Goal: Task Accomplishment & Management: Complete application form

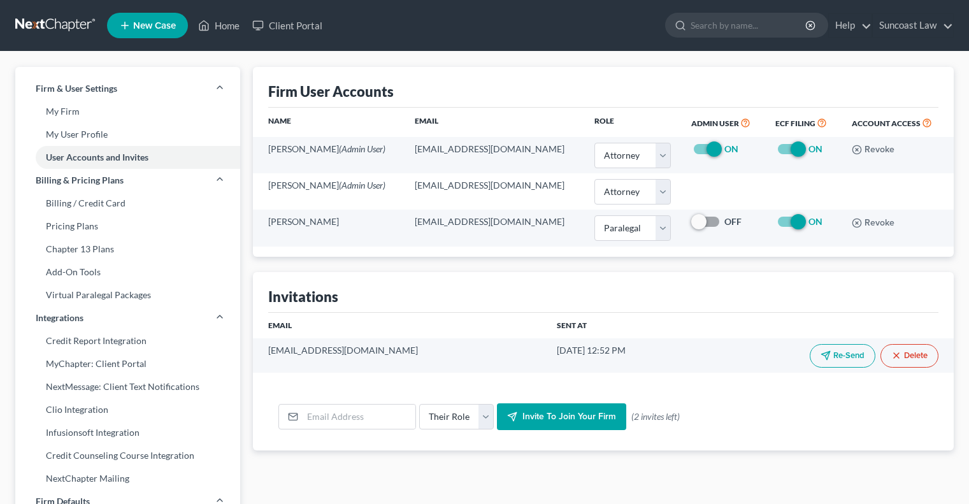
select select "0"
select select "1"
click at [232, 26] on link "Home" at bounding box center [219, 25] width 54 height 23
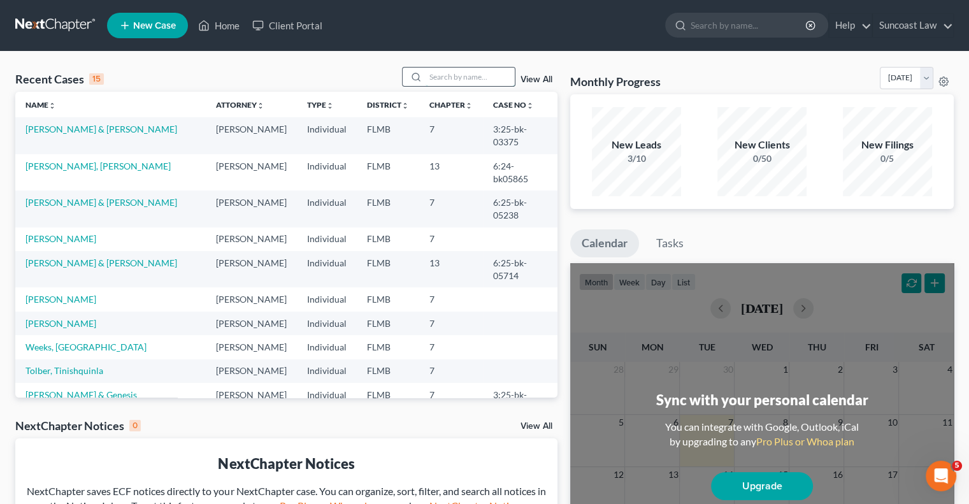
click at [446, 78] on input "search" at bounding box center [469, 77] width 89 height 18
type input "[PERSON_NAME]"
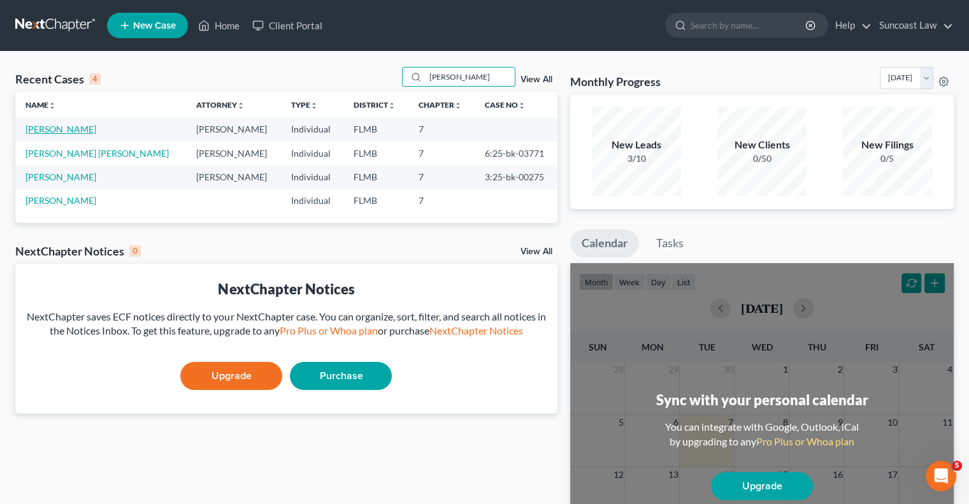
click at [60, 125] on link "[PERSON_NAME]" at bounding box center [60, 129] width 71 height 11
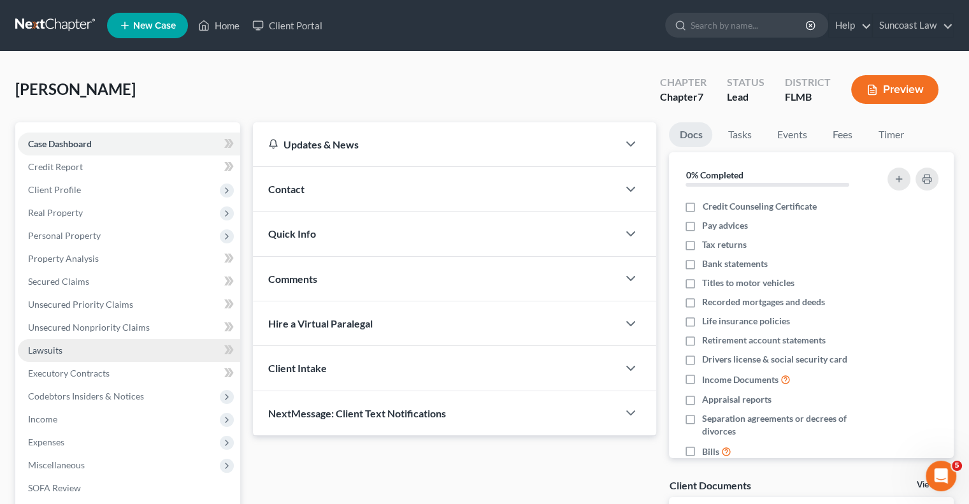
click at [69, 351] on link "Lawsuits" at bounding box center [129, 350] width 222 height 23
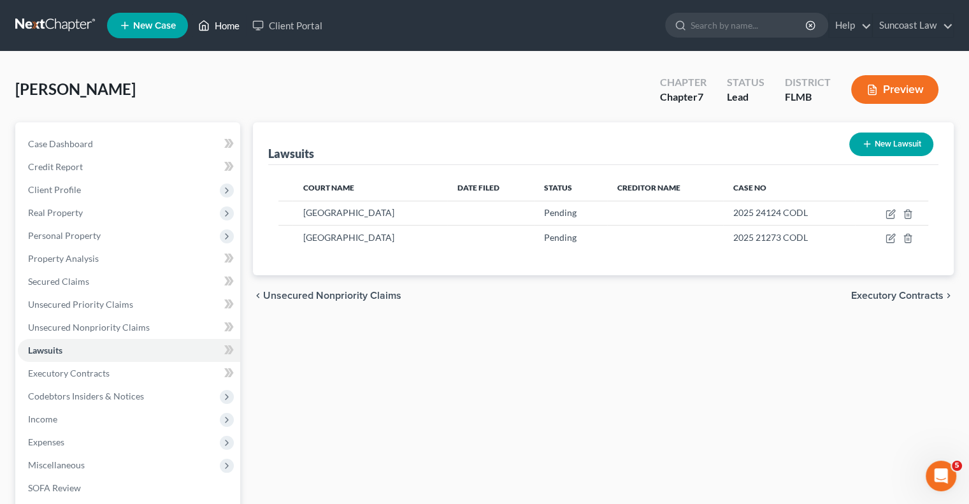
click at [224, 22] on link "Home" at bounding box center [219, 25] width 54 height 23
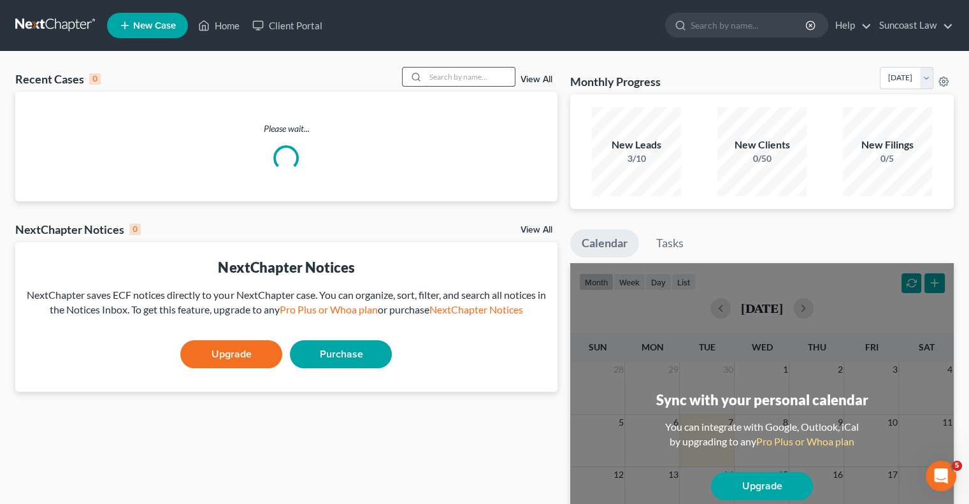
click at [455, 75] on input "search" at bounding box center [469, 77] width 89 height 18
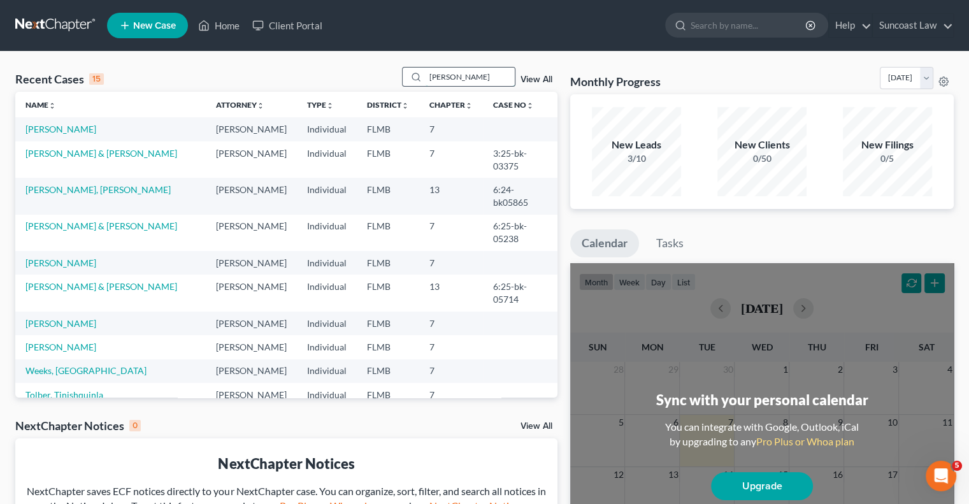
type input "[PERSON_NAME]"
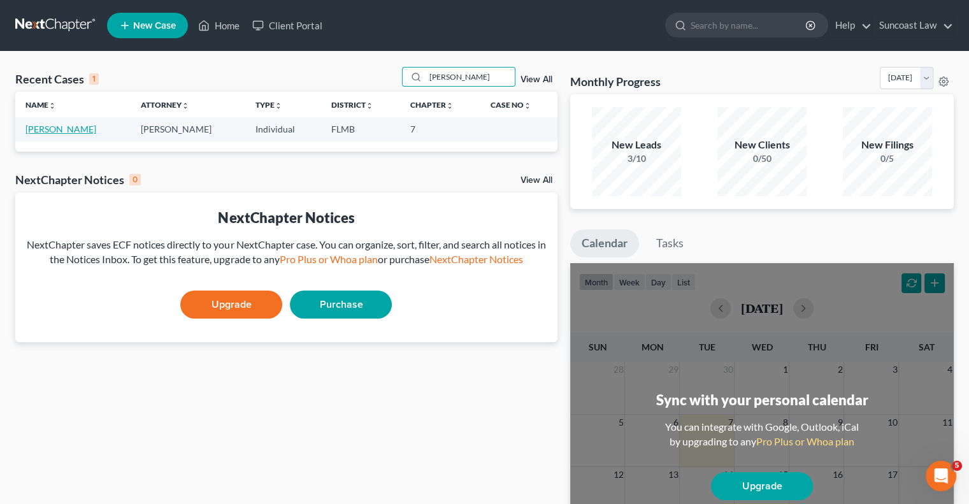
click at [67, 125] on link "[PERSON_NAME]" at bounding box center [60, 129] width 71 height 11
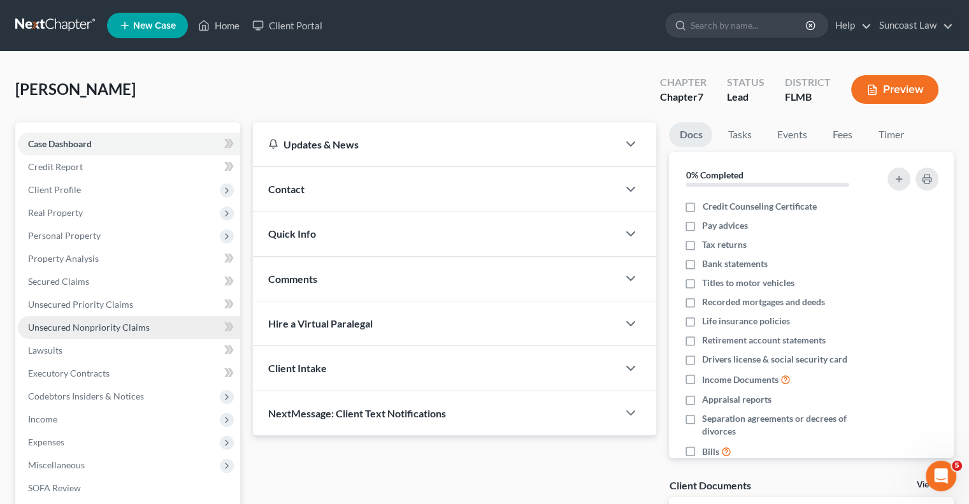
click at [151, 333] on link "Unsecured Nonpriority Claims" at bounding box center [129, 327] width 222 height 23
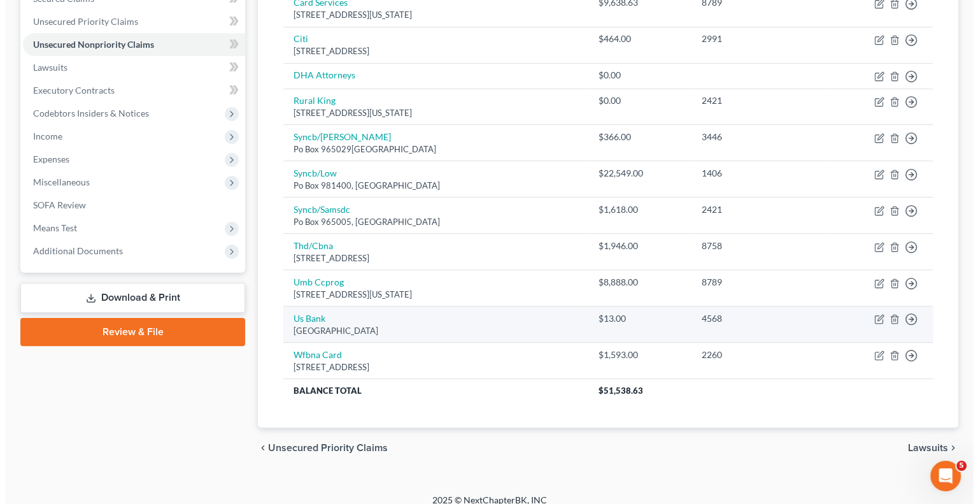
scroll to position [293, 0]
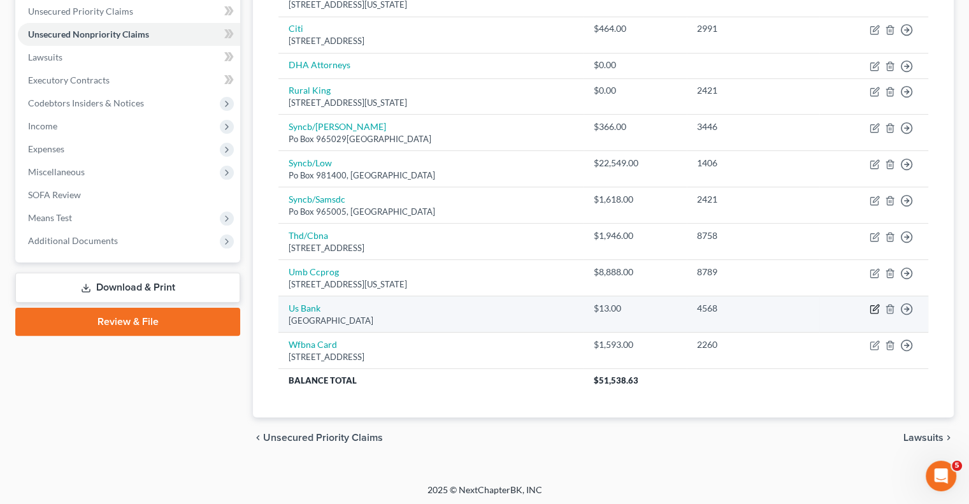
click at [876, 305] on icon "button" at bounding box center [874, 309] width 10 height 10
select select "26"
select select "0"
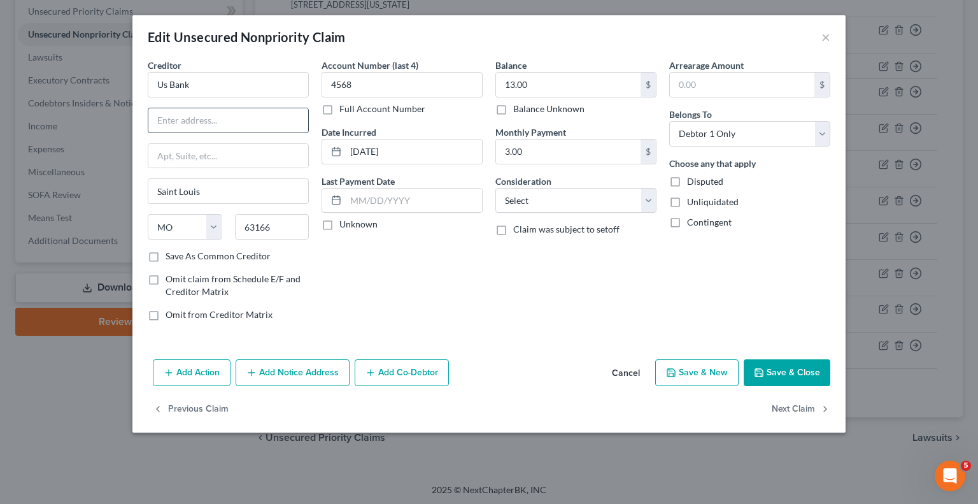
click at [252, 127] on input "text" at bounding box center [228, 120] width 160 height 24
type input "PO box 790408"
type input "63179"
click at [590, 89] on input "13.00" at bounding box center [568, 85] width 145 height 24
type input "443.84"
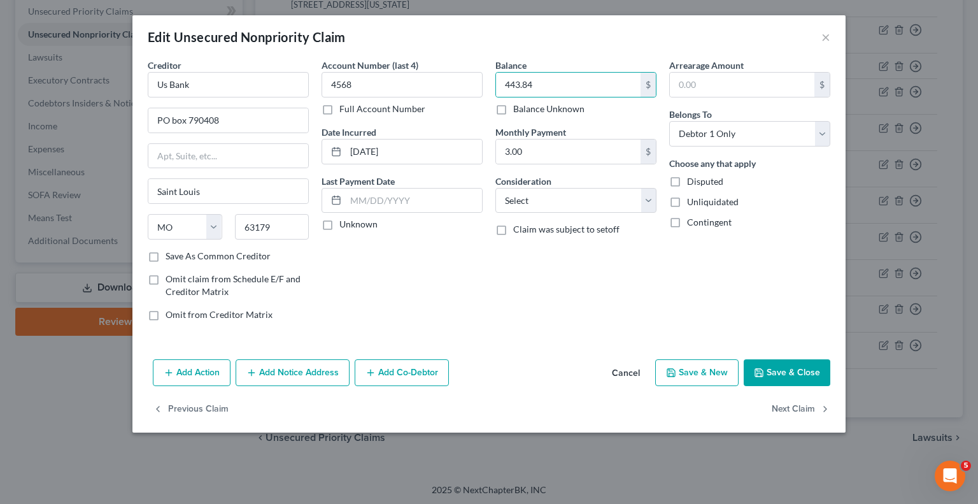
click at [792, 371] on button "Save & Close" at bounding box center [787, 372] width 87 height 27
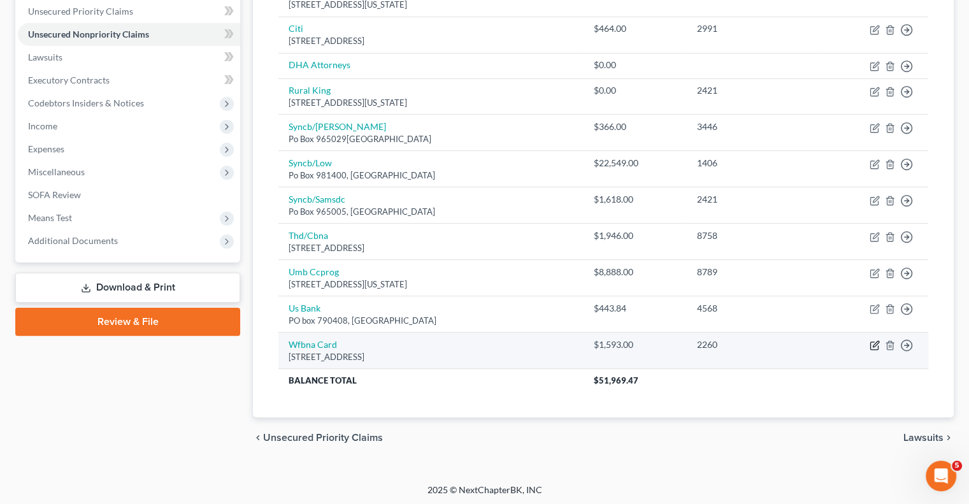
click at [871, 343] on icon "button" at bounding box center [874, 345] width 10 height 10
select select "38"
select select "2"
select select "0"
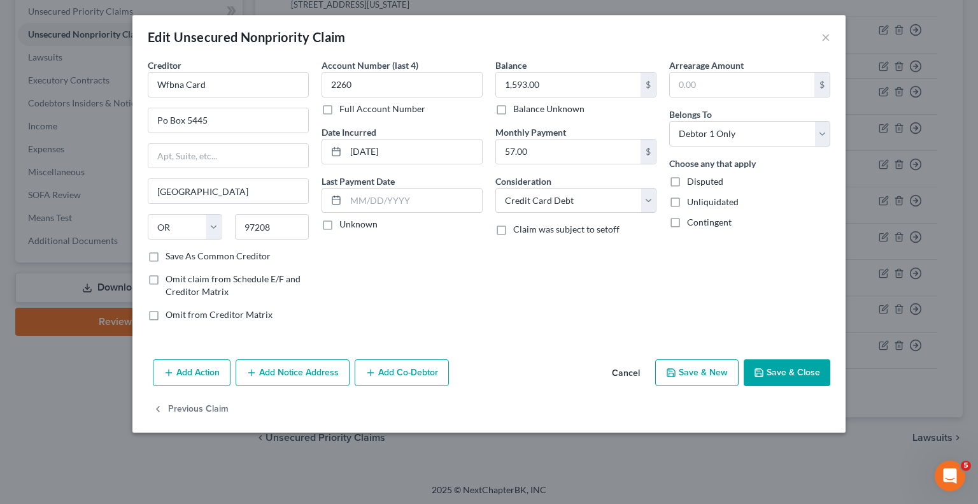
click at [313, 362] on button "Add Notice Address" at bounding box center [293, 372] width 114 height 27
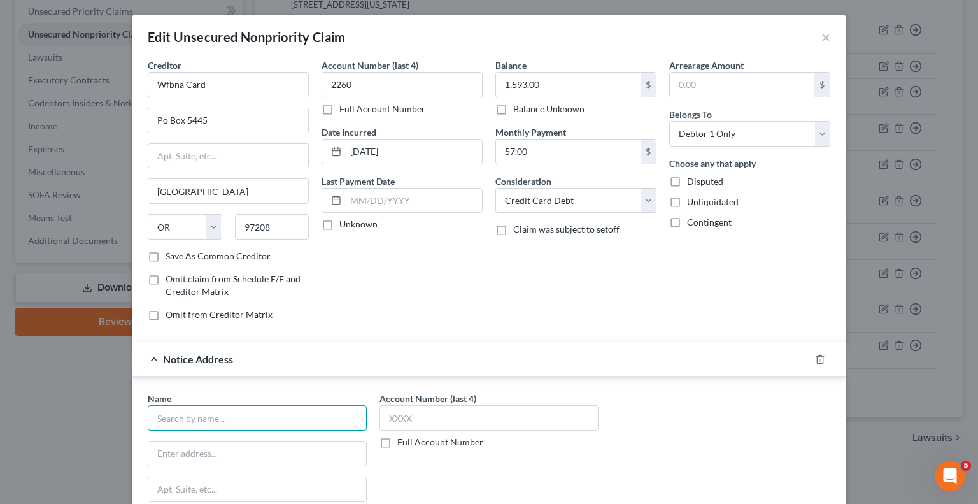
click at [245, 419] on input "text" at bounding box center [257, 417] width 219 height 25
type input "[PERSON_NAME] Fargo"
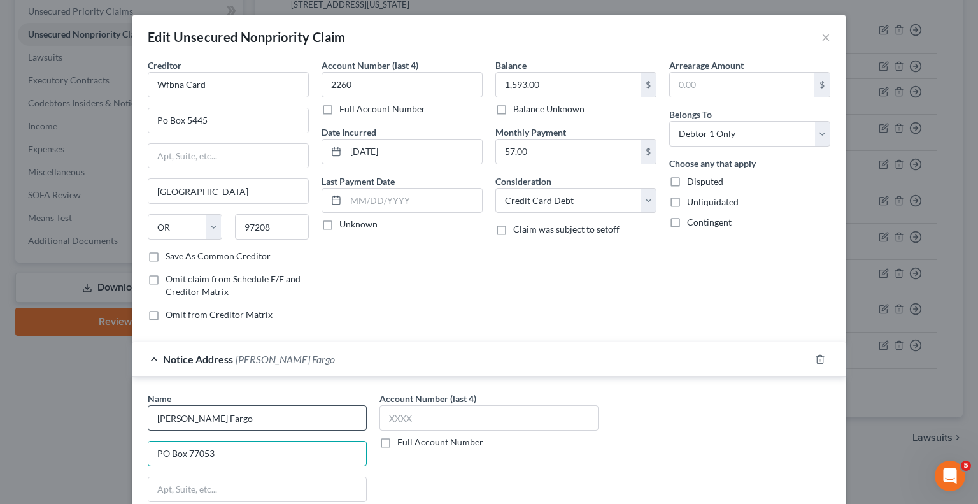
type input "PO Box 77053"
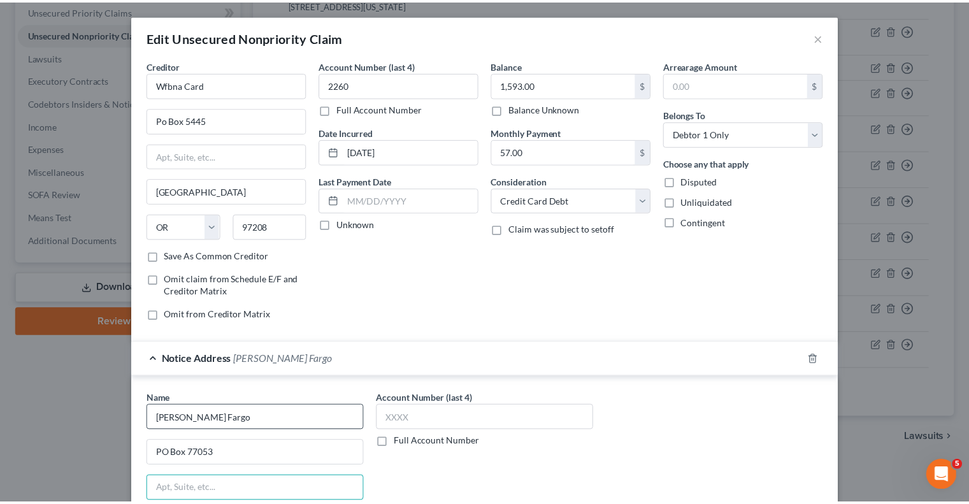
scroll to position [216, 0]
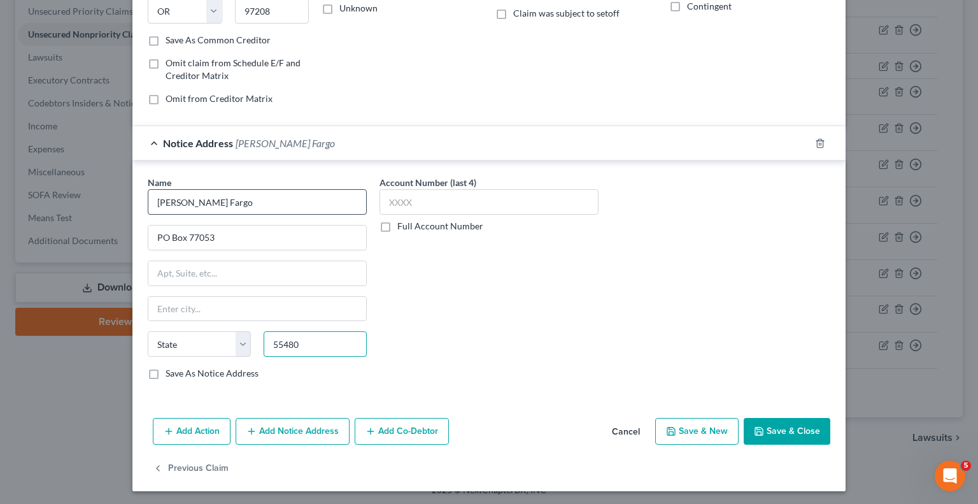
type input "55480"
type input "[GEOGRAPHIC_DATA]"
select select "24"
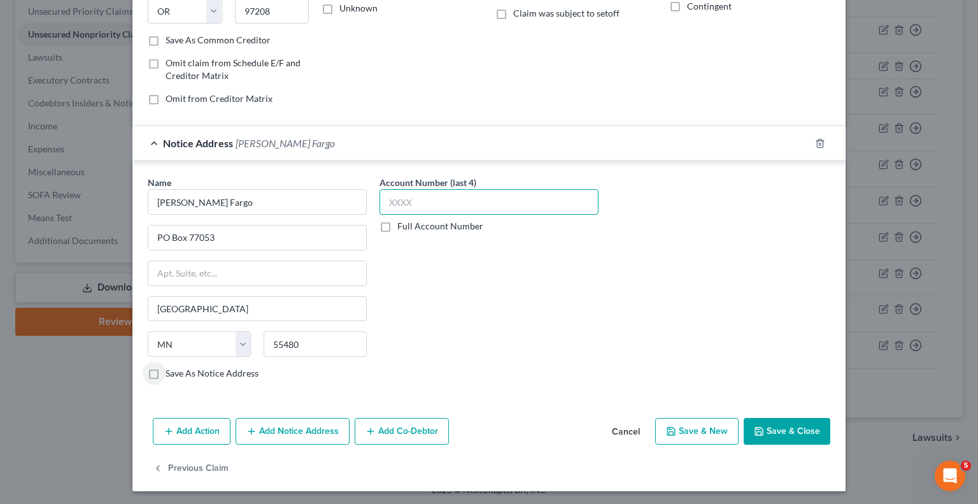
click at [469, 191] on input "text" at bounding box center [489, 201] width 219 height 25
type input "2260"
click at [782, 439] on button "Save & Close" at bounding box center [787, 431] width 87 height 27
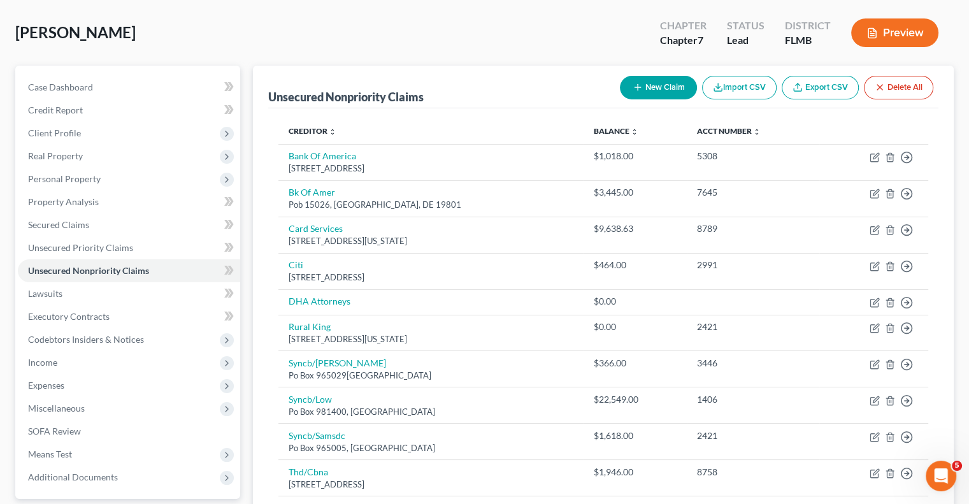
scroll to position [0, 0]
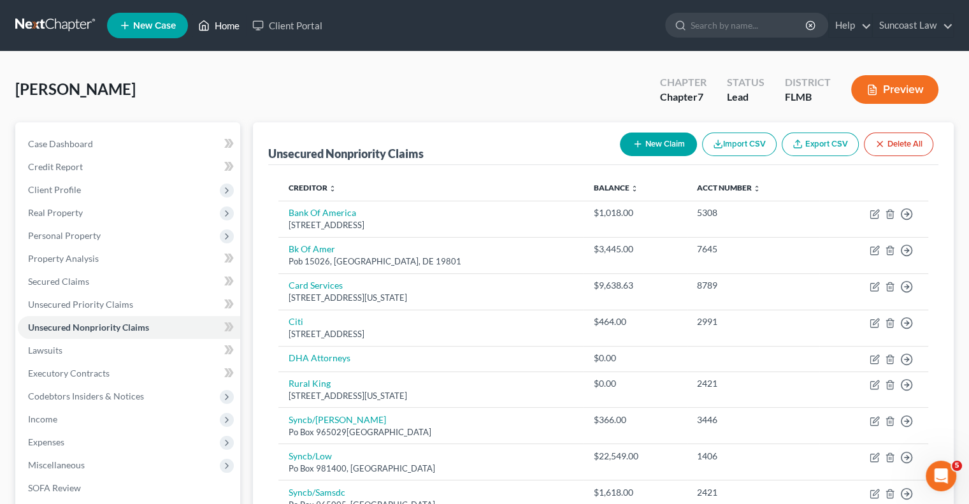
click at [215, 24] on link "Home" at bounding box center [219, 25] width 54 height 23
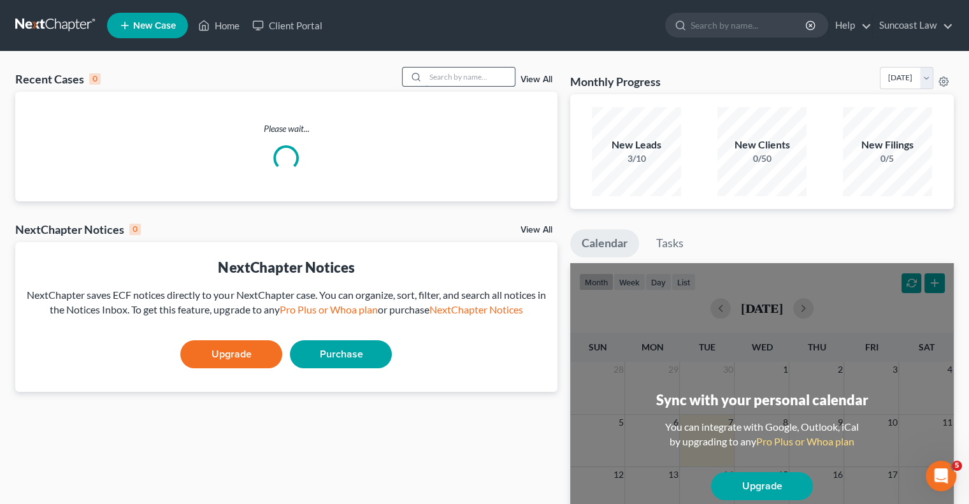
click at [457, 74] on input "search" at bounding box center [469, 77] width 89 height 18
type input "[PERSON_NAME]"
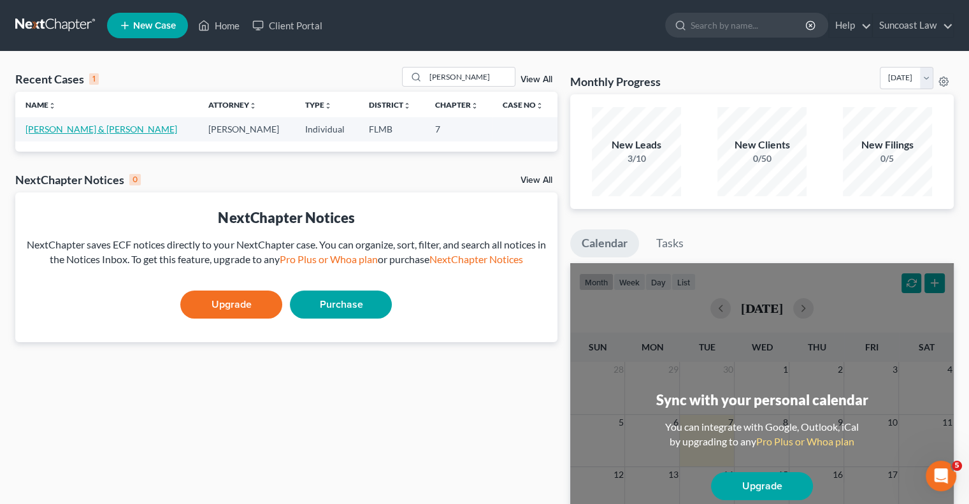
click at [120, 132] on link "[PERSON_NAME] & [PERSON_NAME]" at bounding box center [101, 129] width 152 height 11
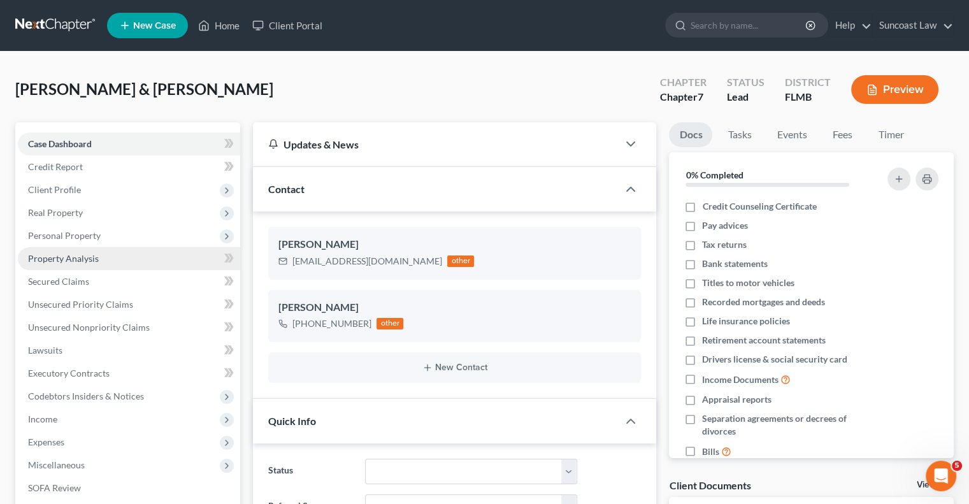
click at [92, 256] on span "Property Analysis" at bounding box center [63, 258] width 71 height 11
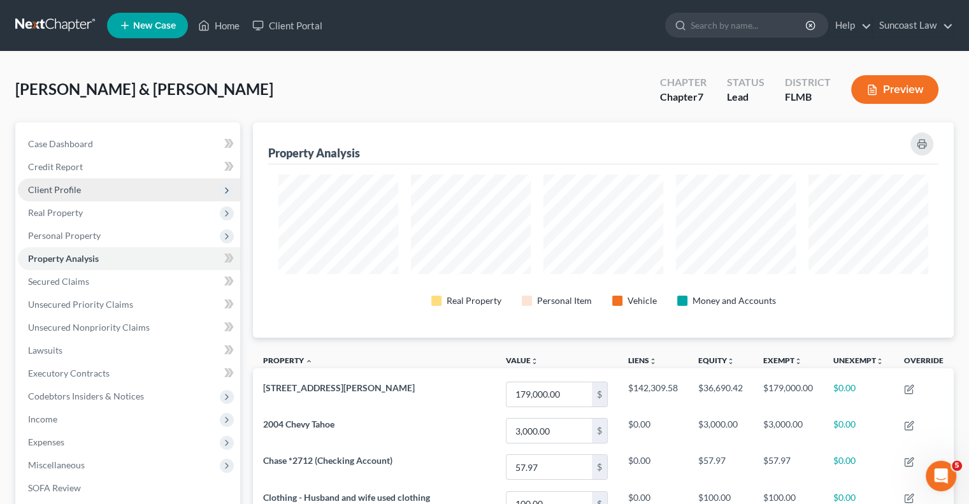
click at [104, 189] on span "Client Profile" at bounding box center [129, 189] width 222 height 23
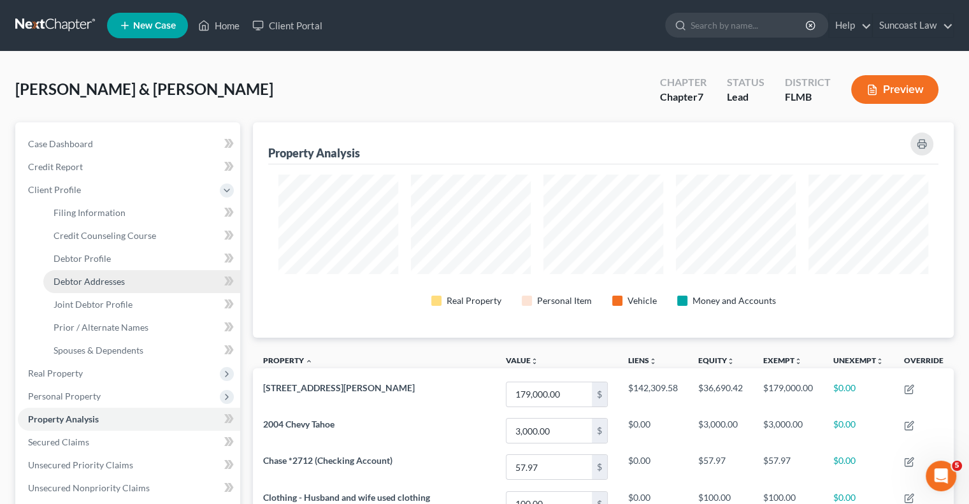
click at [129, 282] on link "Debtor Addresses" at bounding box center [141, 281] width 197 height 23
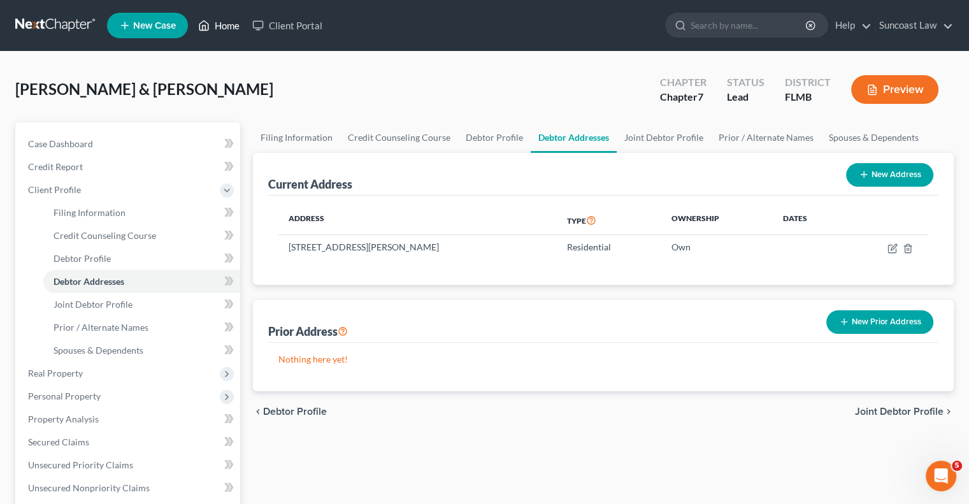
click at [231, 20] on link "Home" at bounding box center [219, 25] width 54 height 23
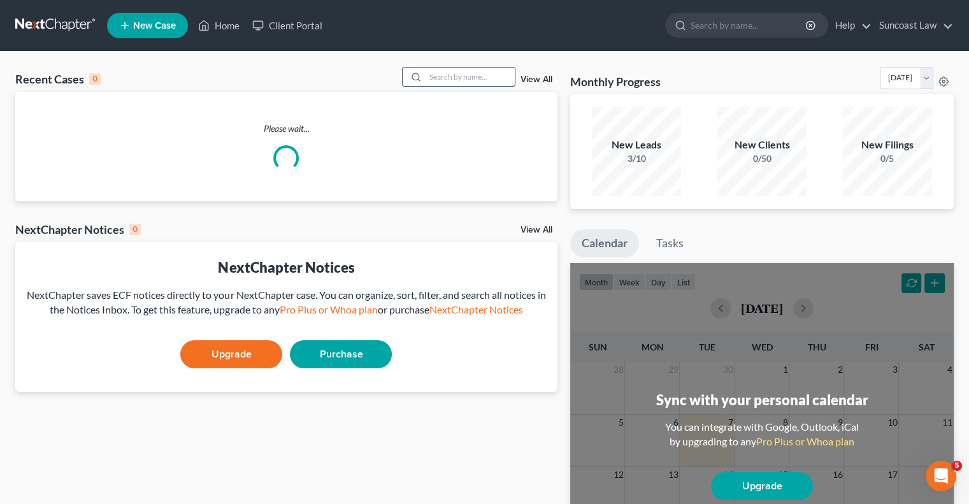
click at [474, 80] on input "search" at bounding box center [469, 77] width 89 height 18
type input "WEEKS"
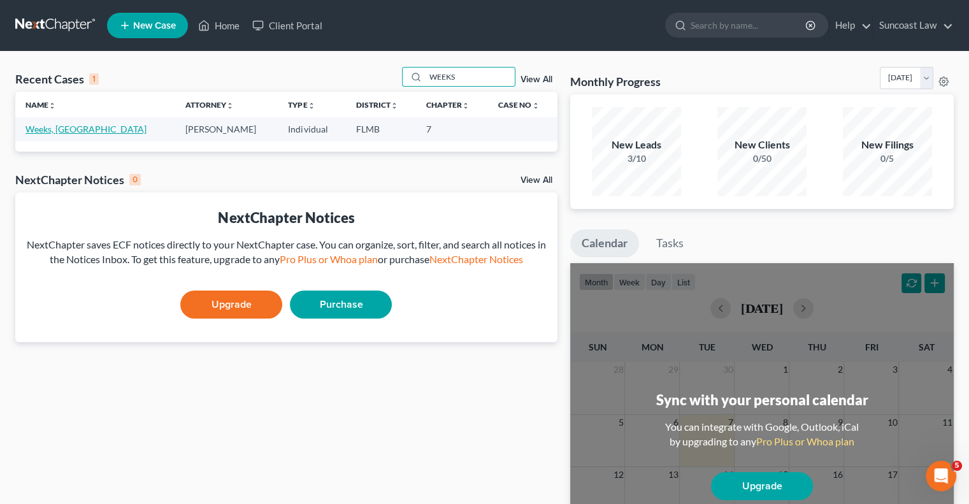
click at [71, 129] on link "Weeks, [GEOGRAPHIC_DATA]" at bounding box center [85, 129] width 121 height 11
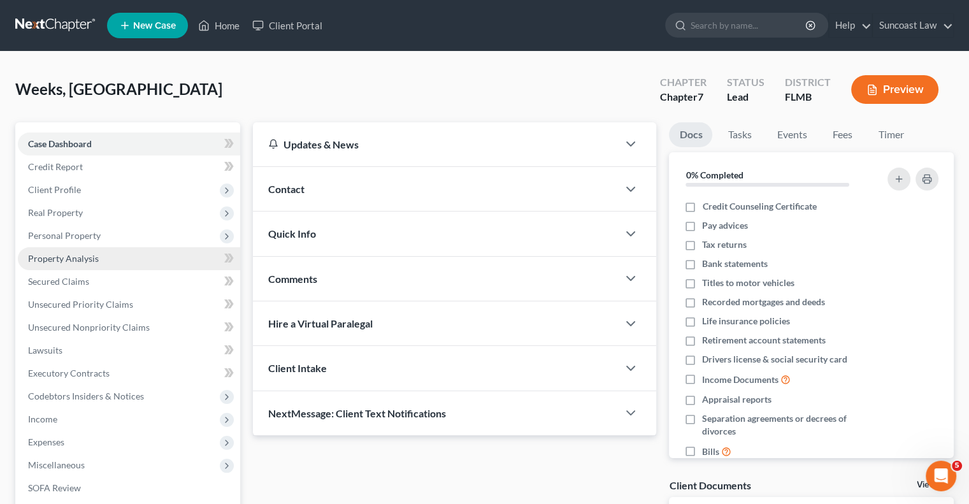
click at [92, 257] on span "Property Analysis" at bounding box center [63, 258] width 71 height 11
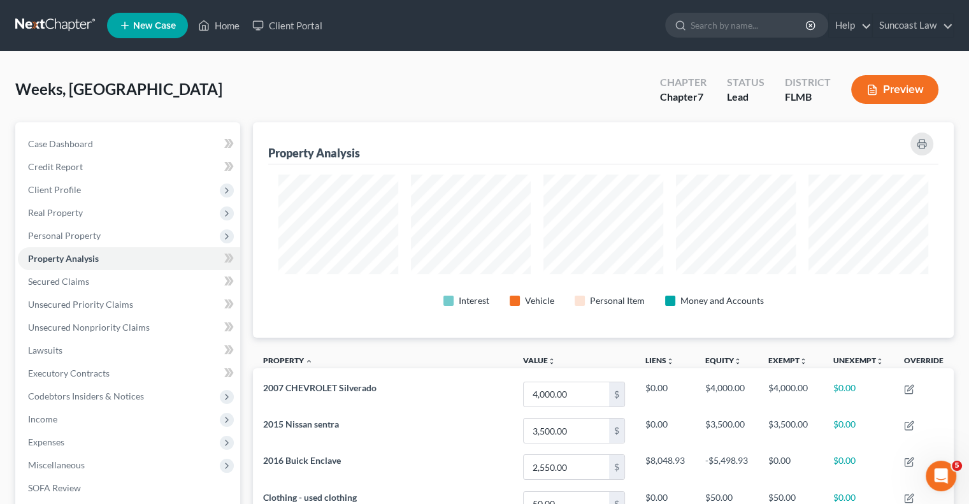
scroll to position [215, 700]
click at [130, 194] on span "Client Profile" at bounding box center [129, 189] width 222 height 23
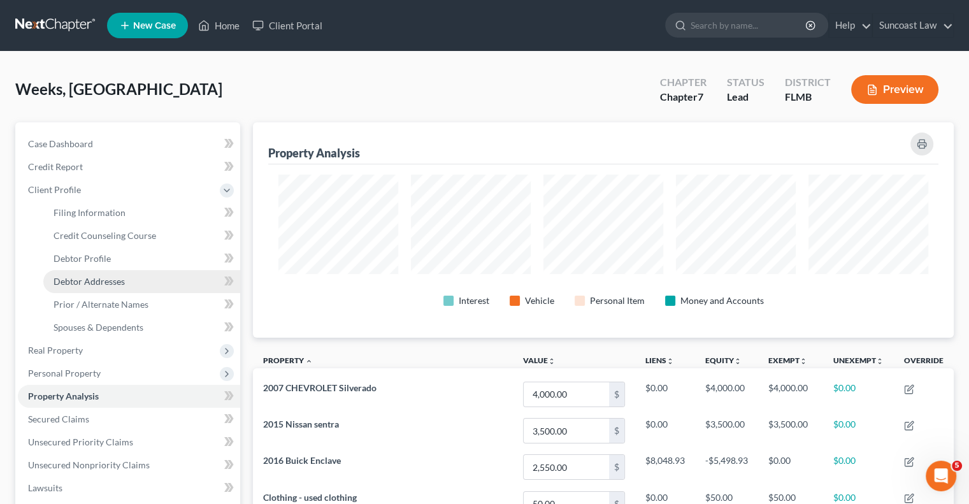
click at [143, 277] on link "Debtor Addresses" at bounding box center [141, 281] width 197 height 23
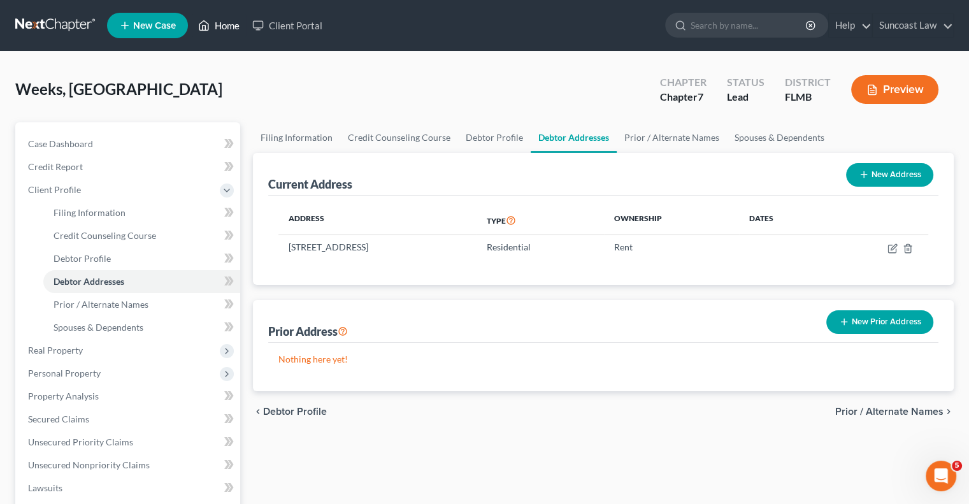
click at [229, 27] on link "Home" at bounding box center [219, 25] width 54 height 23
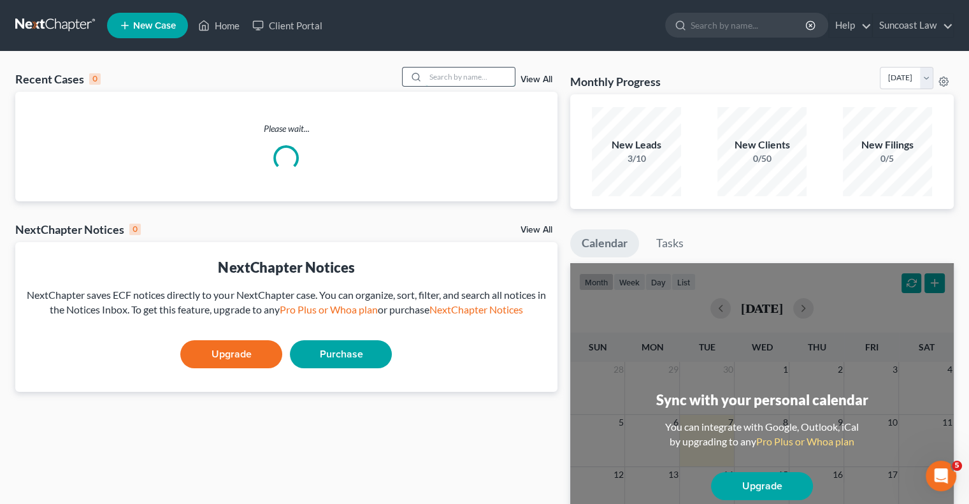
click at [459, 75] on input "search" at bounding box center [469, 77] width 89 height 18
type input "[PERSON_NAME]"
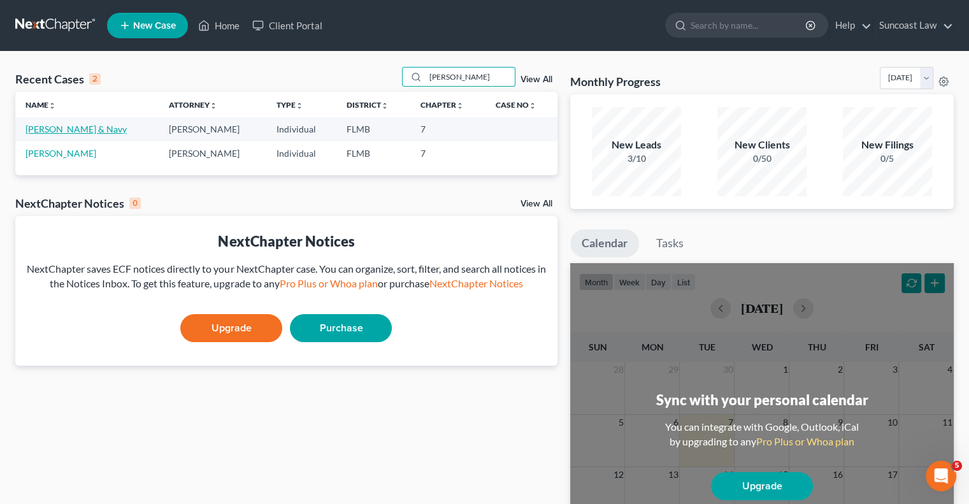
click at [97, 132] on link "[PERSON_NAME] & Navy" at bounding box center [75, 129] width 101 height 11
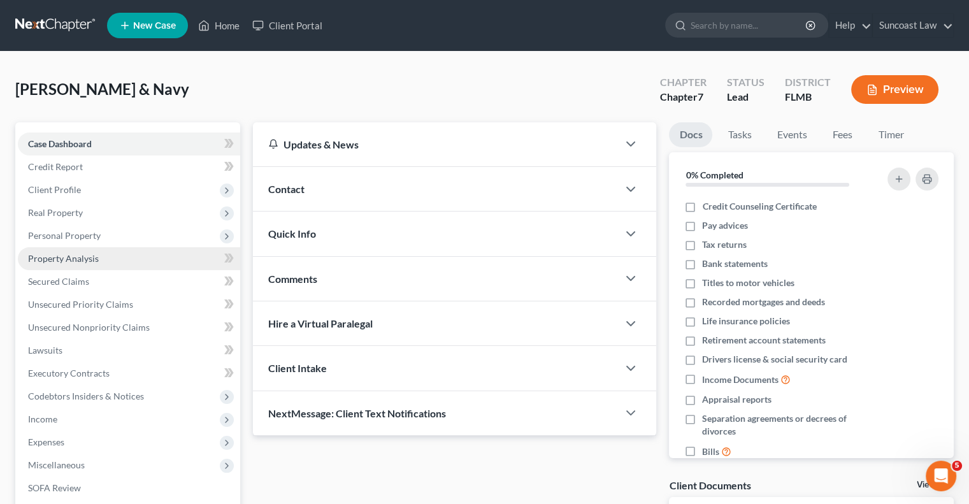
click at [72, 250] on link "Property Analysis" at bounding box center [129, 258] width 222 height 23
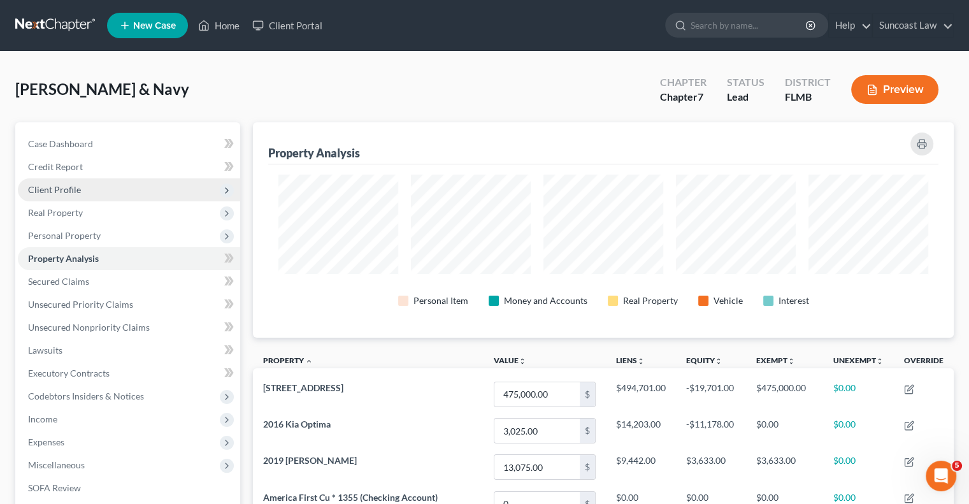
click at [89, 190] on span "Client Profile" at bounding box center [129, 189] width 222 height 23
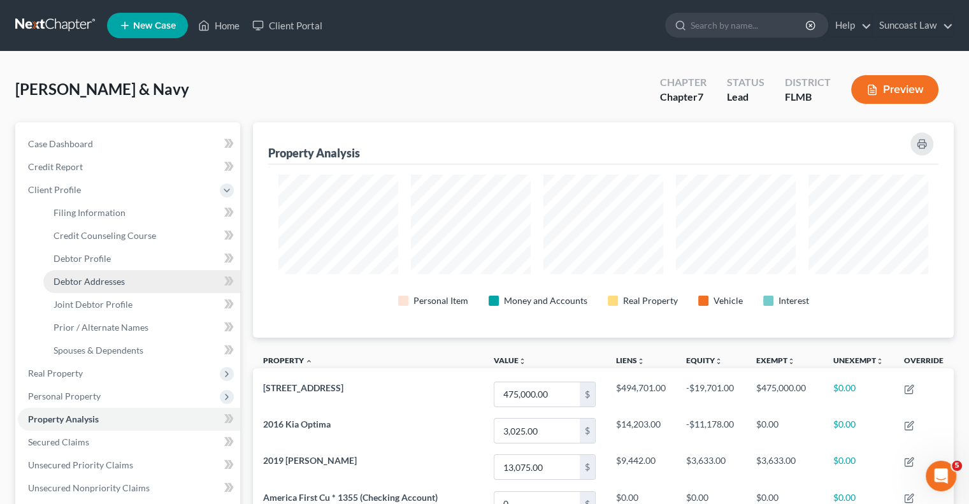
click at [115, 284] on span "Debtor Addresses" at bounding box center [88, 281] width 71 height 11
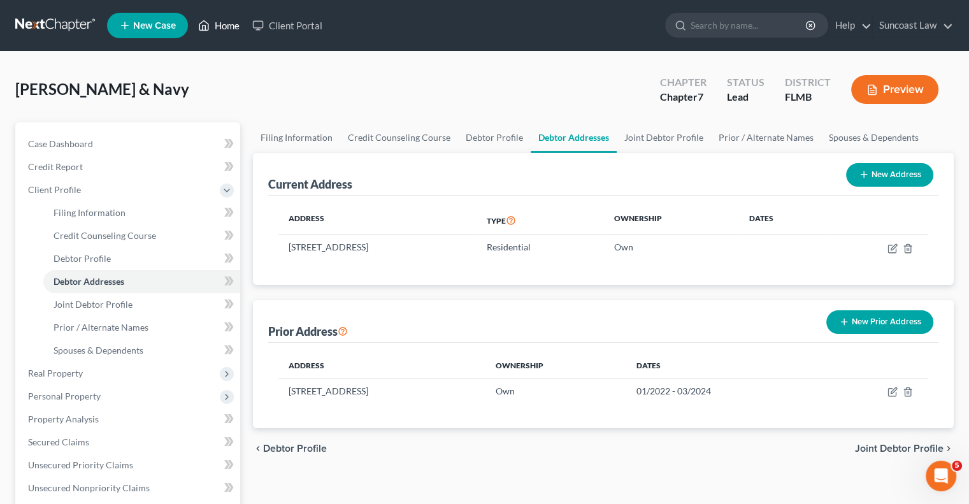
drag, startPoint x: 229, startPoint y: 21, endPoint x: 258, endPoint y: 37, distance: 33.3
click at [229, 21] on link "Home" at bounding box center [219, 25] width 54 height 23
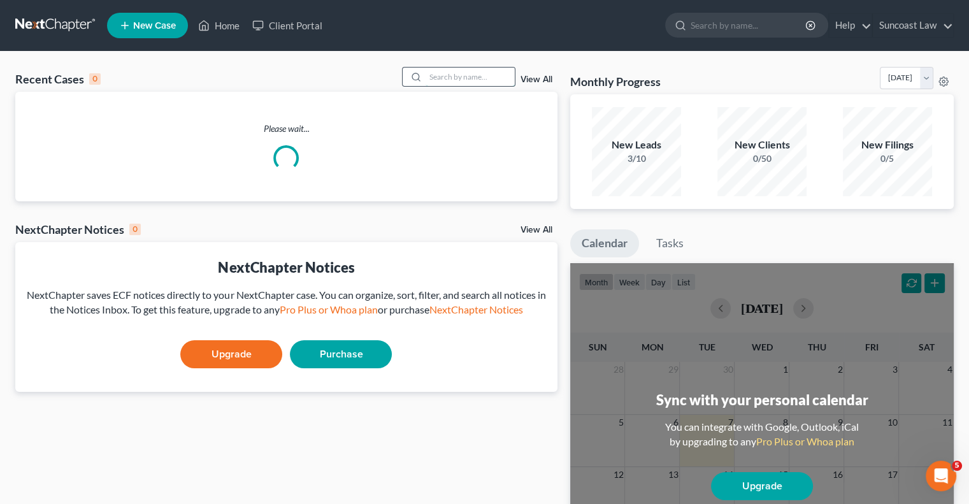
click at [482, 73] on input "search" at bounding box center [469, 77] width 89 height 18
type input "[PERSON_NAME]"
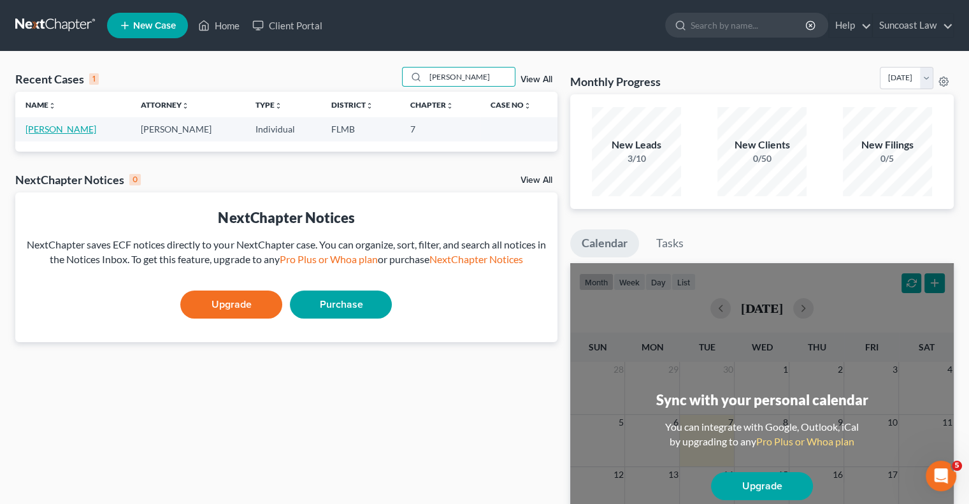
click at [83, 126] on link "[PERSON_NAME]" at bounding box center [60, 129] width 71 height 11
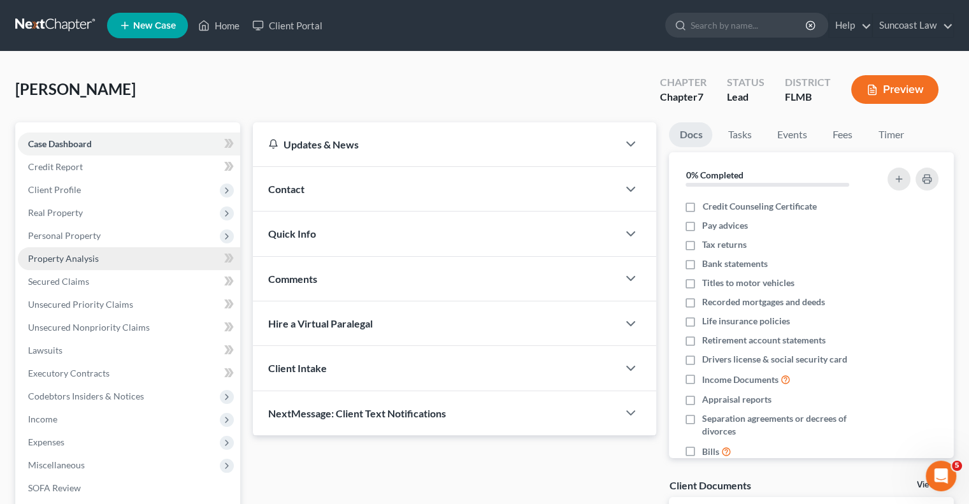
click at [99, 258] on link "Property Analysis" at bounding box center [129, 258] width 222 height 23
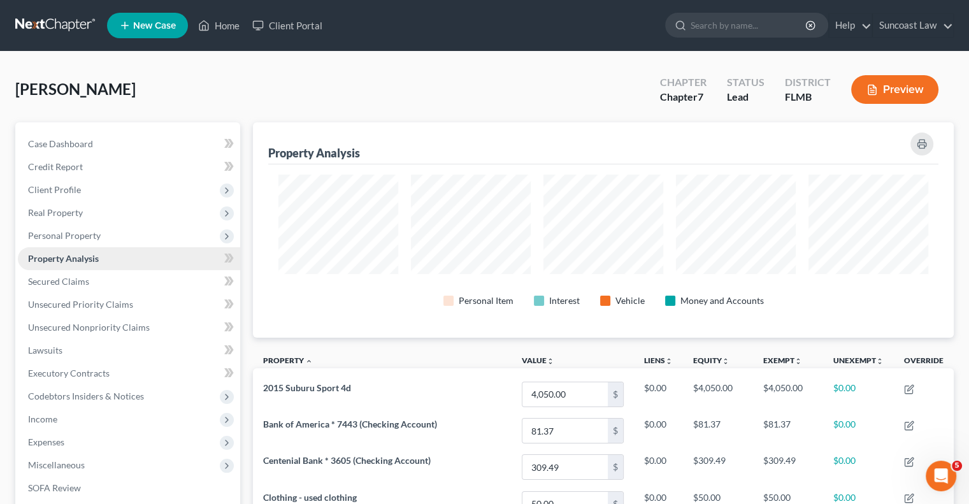
scroll to position [215, 700]
click at [63, 213] on span "Real Property" at bounding box center [55, 212] width 55 height 11
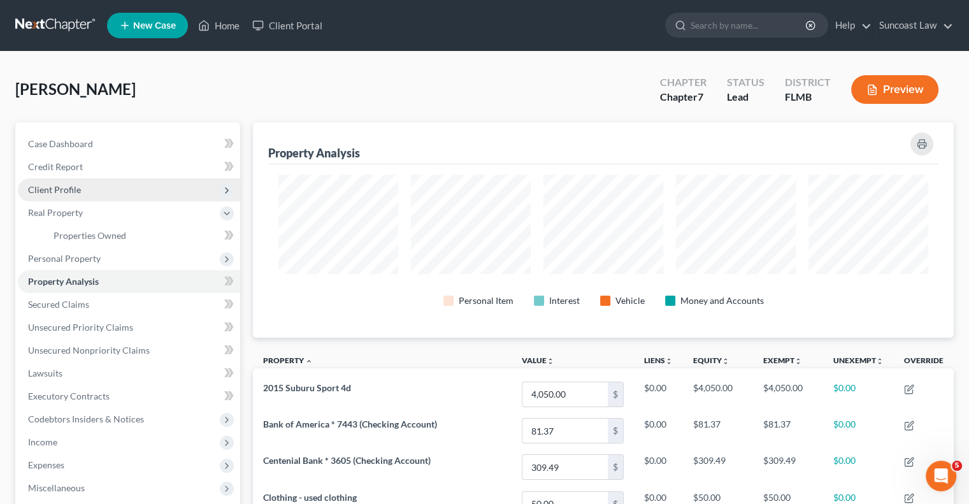
click at [74, 193] on span "Client Profile" at bounding box center [54, 189] width 53 height 11
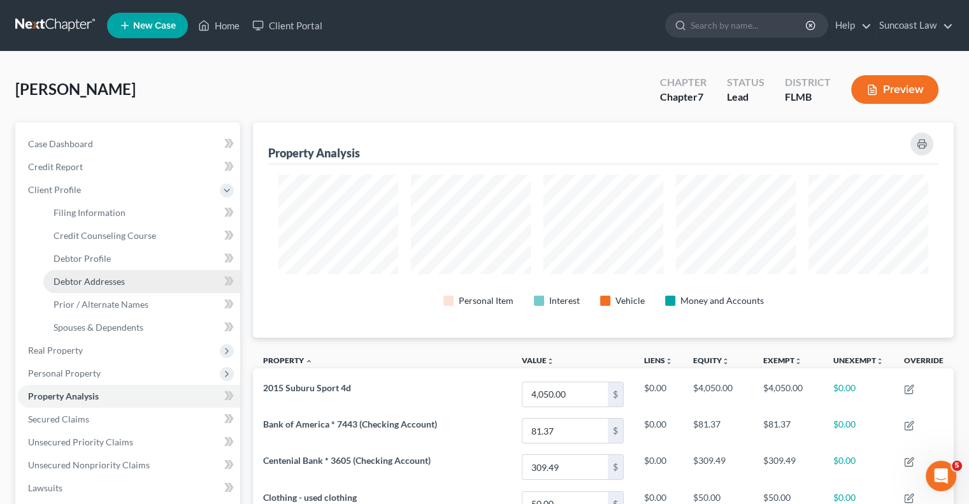
click at [108, 281] on span "Debtor Addresses" at bounding box center [88, 281] width 71 height 11
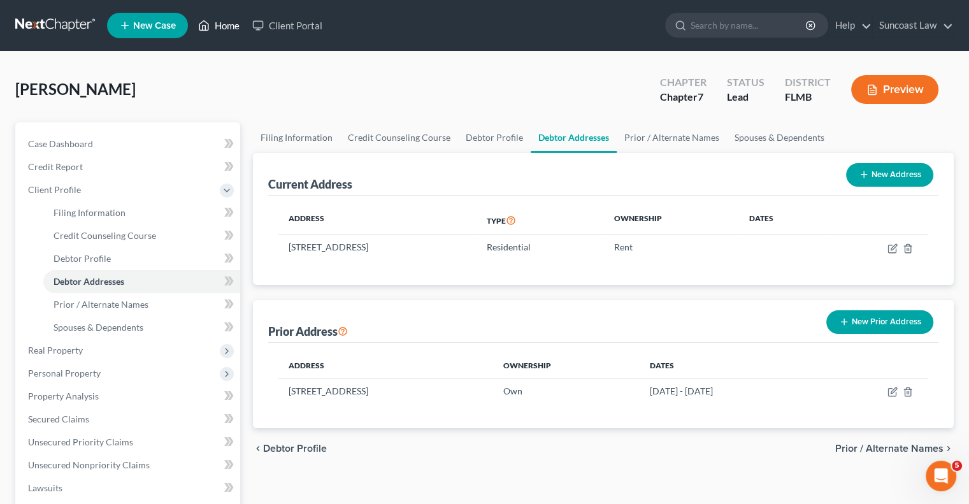
click at [237, 27] on link "Home" at bounding box center [219, 25] width 54 height 23
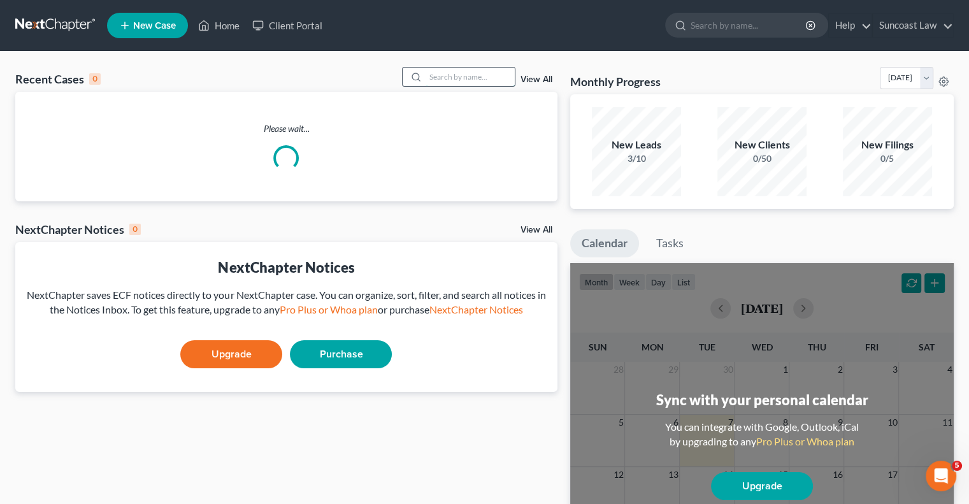
click at [450, 68] on input "search" at bounding box center [469, 77] width 89 height 18
type input "miles"
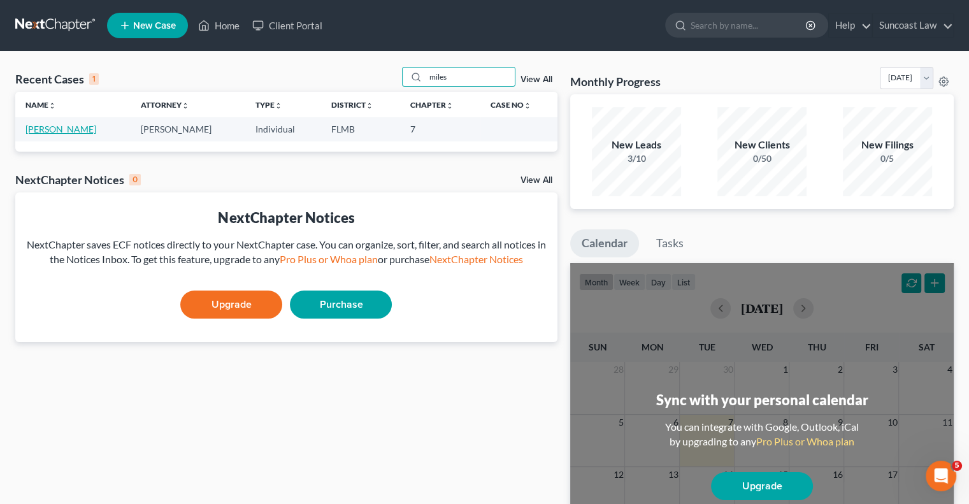
click at [74, 129] on link "[PERSON_NAME]" at bounding box center [60, 129] width 71 height 11
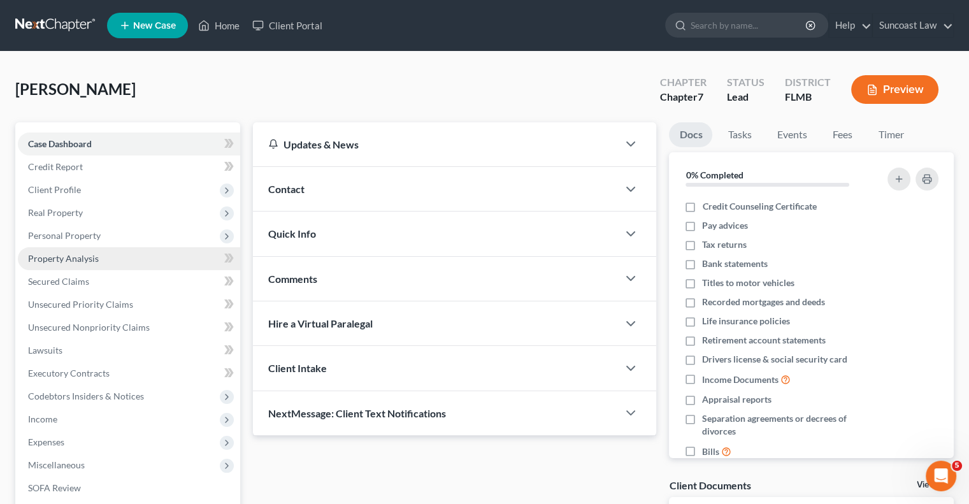
click at [94, 252] on link "Property Analysis" at bounding box center [129, 258] width 222 height 23
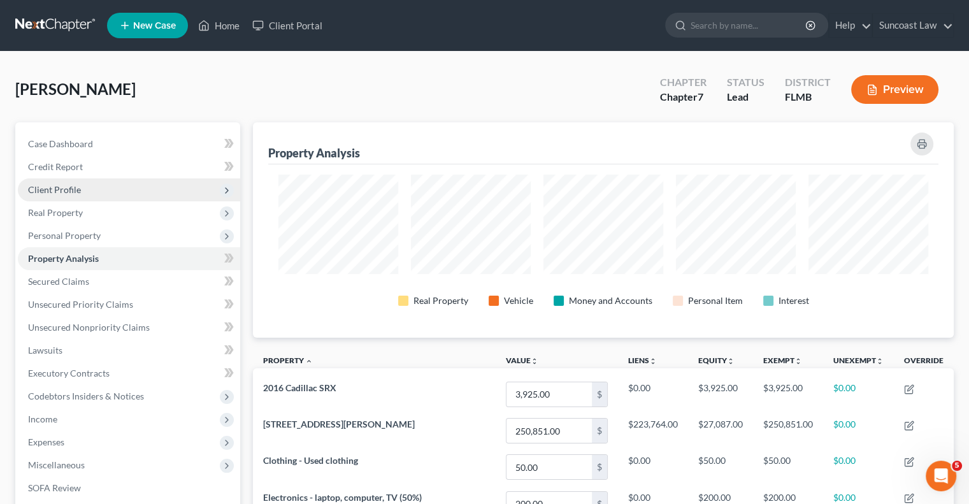
click at [125, 190] on span "Client Profile" at bounding box center [129, 189] width 222 height 23
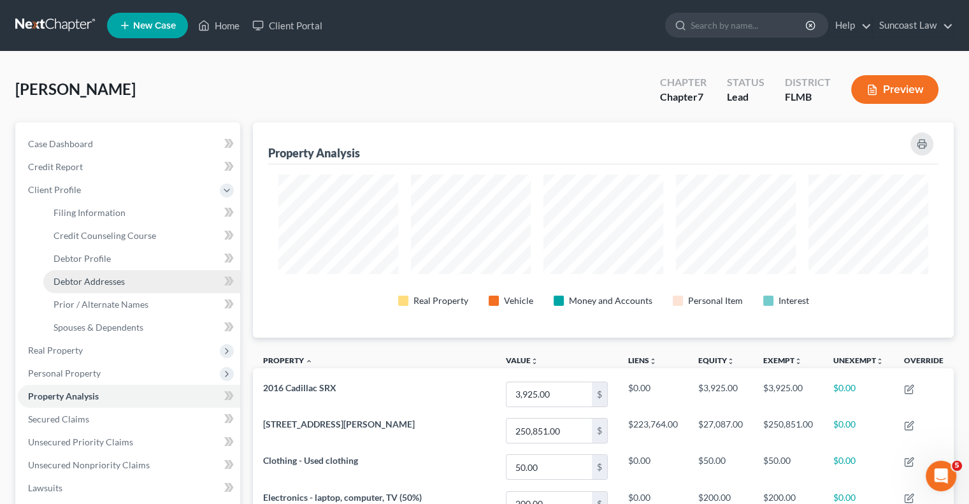
click at [120, 277] on span "Debtor Addresses" at bounding box center [88, 281] width 71 height 11
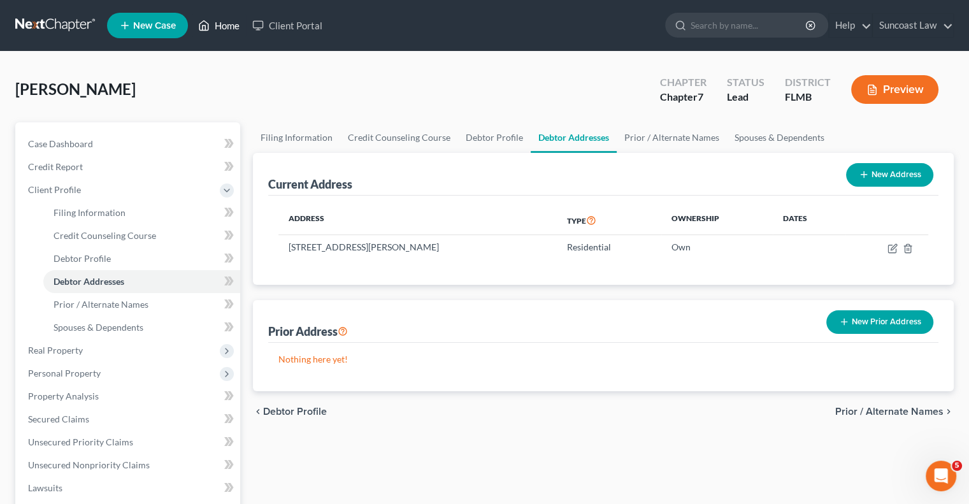
click at [233, 22] on link "Home" at bounding box center [219, 25] width 54 height 23
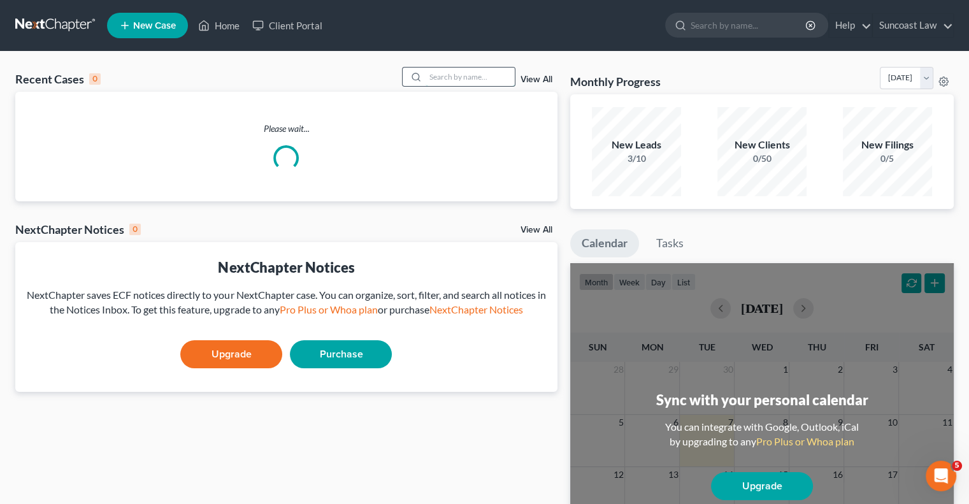
click at [440, 69] on input "search" at bounding box center [469, 77] width 89 height 18
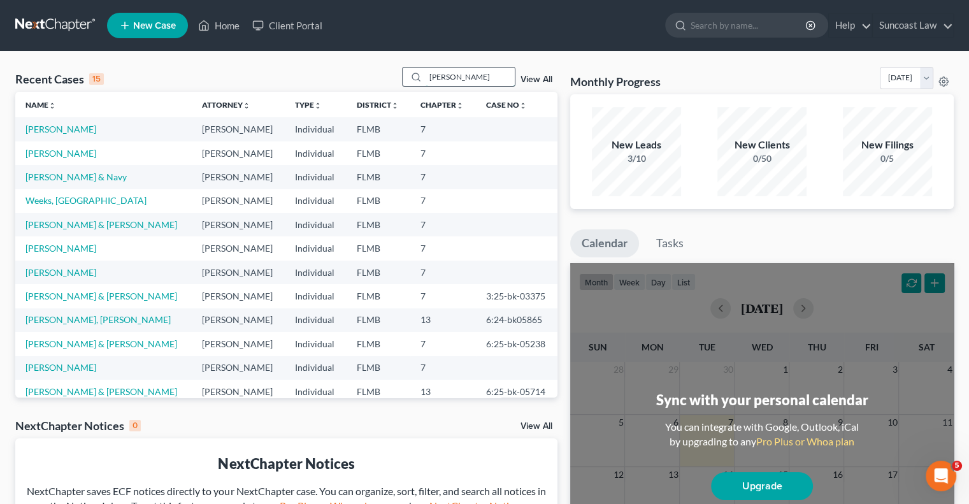
type input "[PERSON_NAME]"
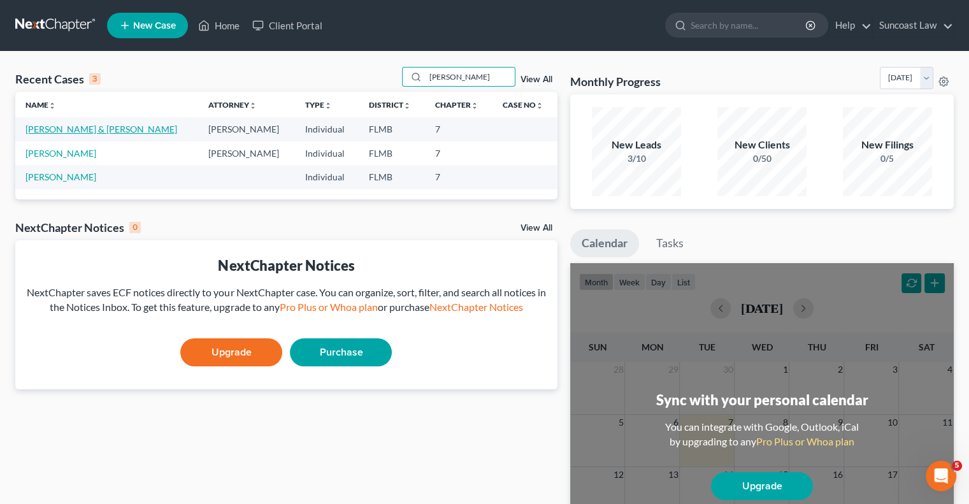
click at [67, 129] on link "[PERSON_NAME] & [PERSON_NAME]" at bounding box center [101, 129] width 152 height 11
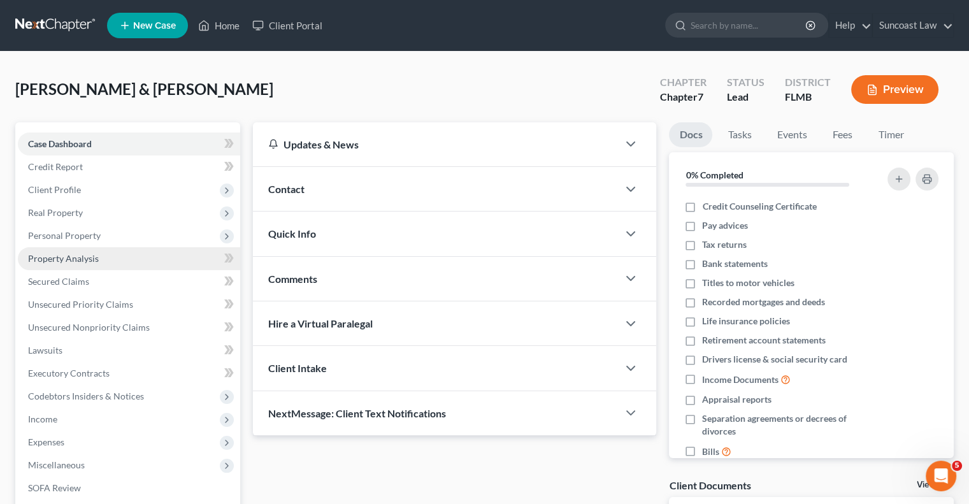
click at [75, 257] on span "Property Analysis" at bounding box center [63, 258] width 71 height 11
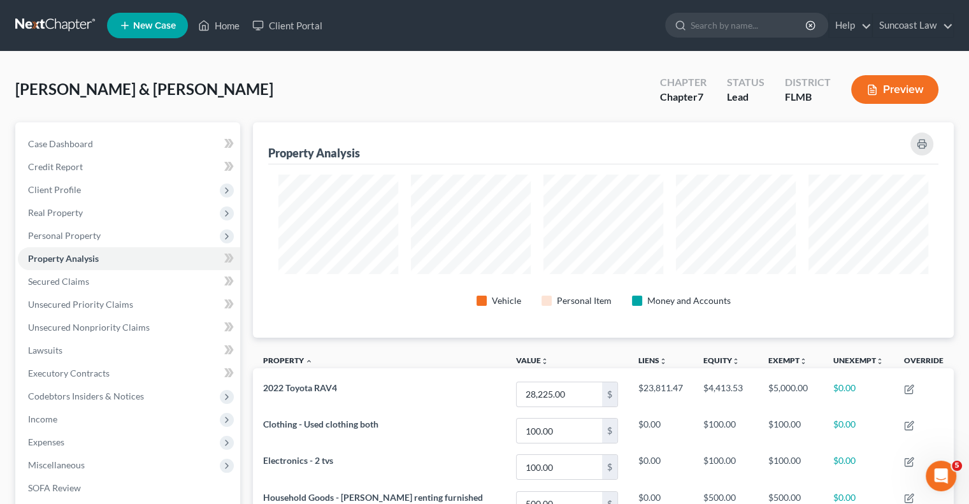
scroll to position [215, 700]
click at [62, 190] on span "Client Profile" at bounding box center [54, 189] width 53 height 11
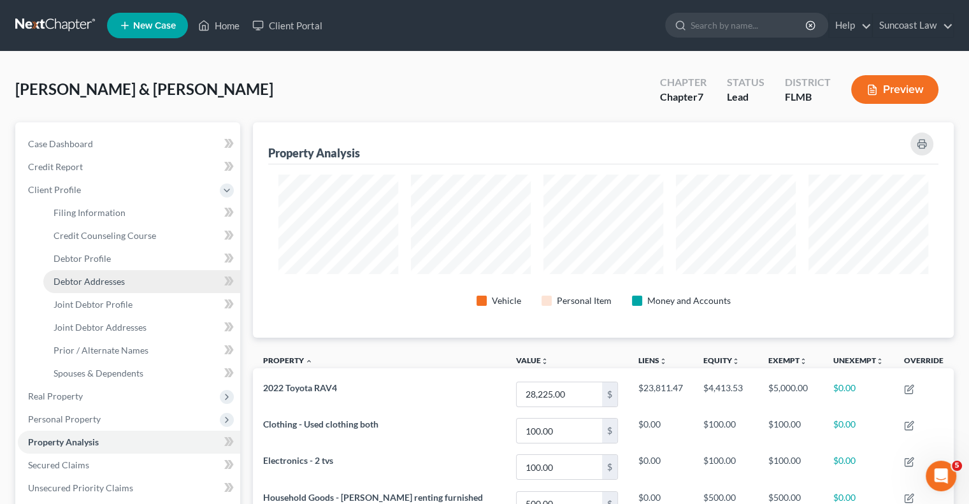
click at [111, 281] on span "Debtor Addresses" at bounding box center [88, 281] width 71 height 11
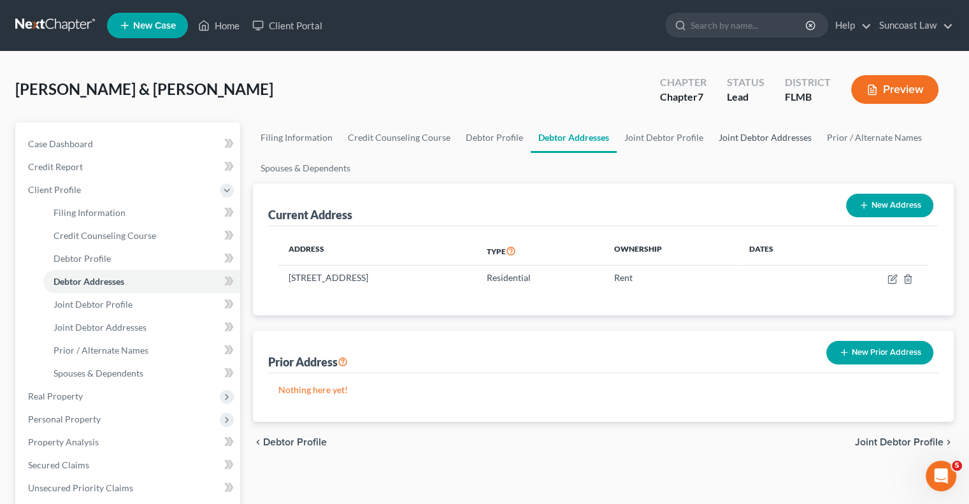
click at [771, 136] on link "Joint Debtor Addresses" at bounding box center [765, 137] width 108 height 31
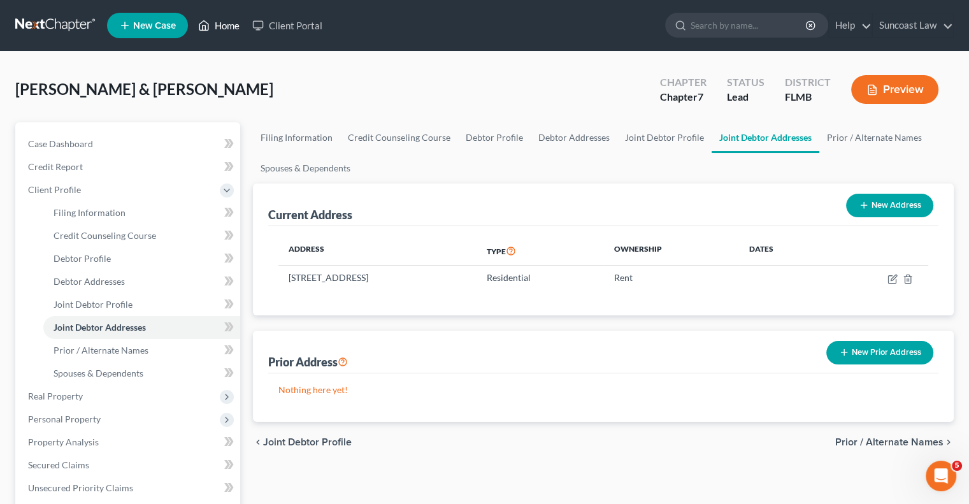
click at [231, 25] on link "Home" at bounding box center [219, 25] width 54 height 23
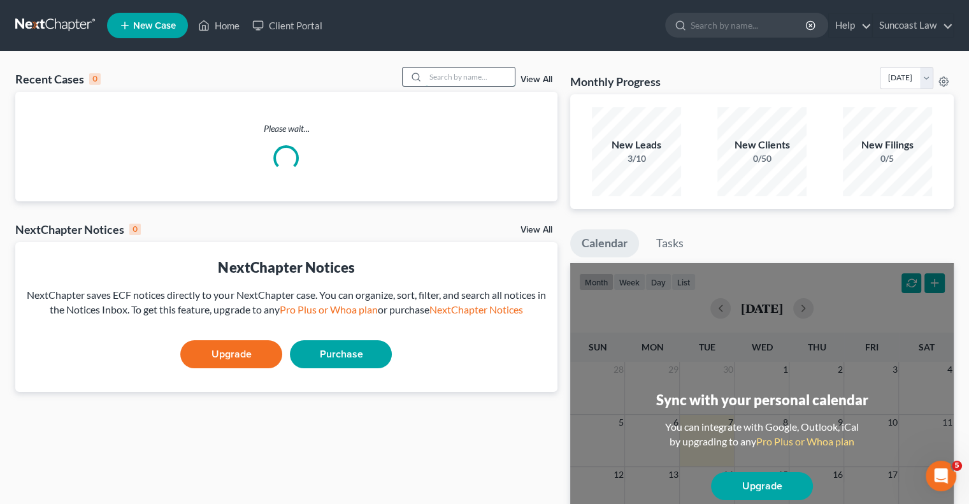
click at [481, 77] on input "search" at bounding box center [469, 77] width 89 height 18
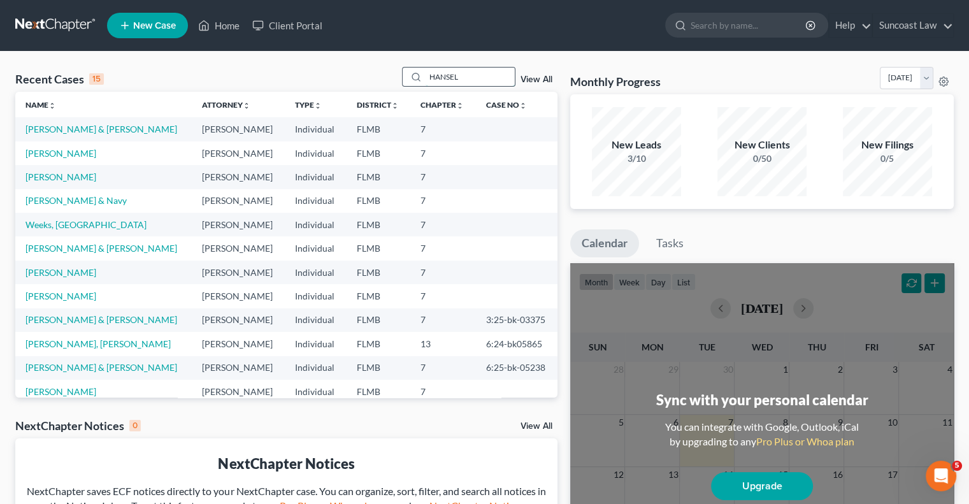
type input "HANSEL"
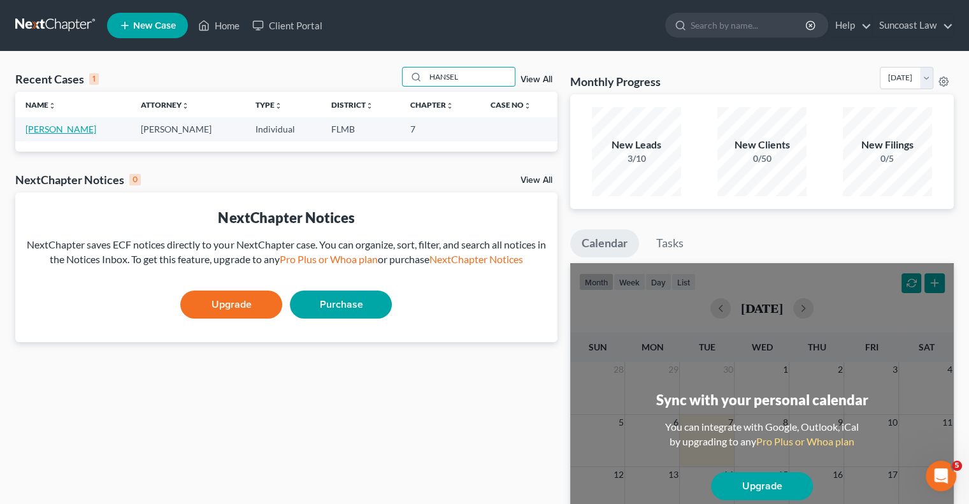
click at [61, 131] on link "[PERSON_NAME]" at bounding box center [60, 129] width 71 height 11
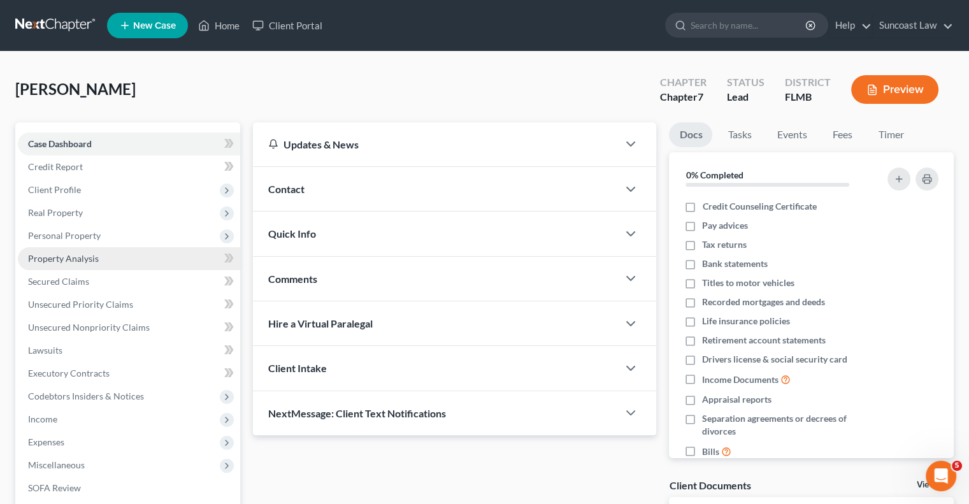
click at [84, 262] on span "Property Analysis" at bounding box center [63, 258] width 71 height 11
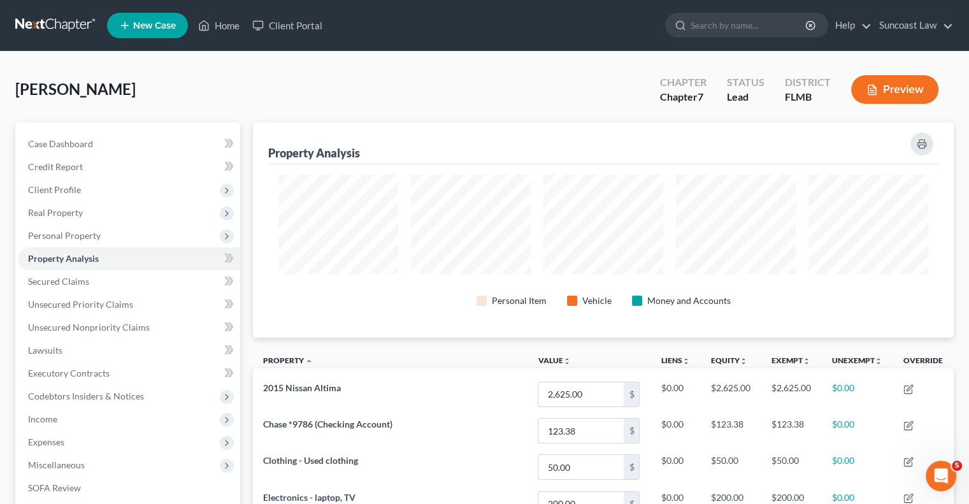
scroll to position [215, 700]
click at [99, 194] on span "Client Profile" at bounding box center [129, 189] width 222 height 23
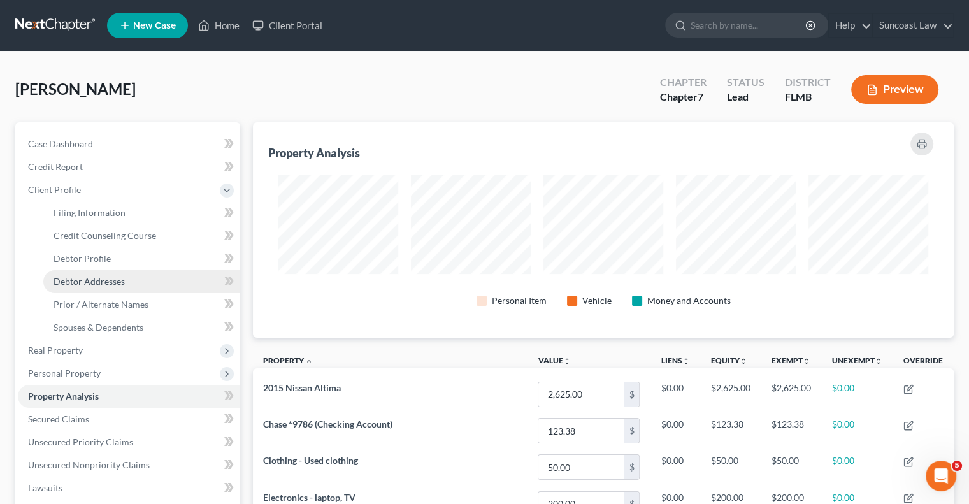
click at [107, 283] on span "Debtor Addresses" at bounding box center [88, 281] width 71 height 11
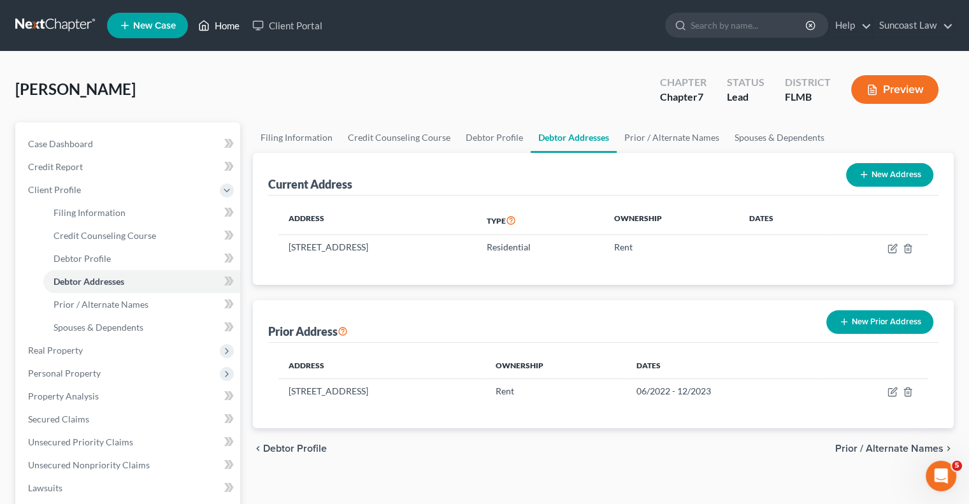
click at [231, 21] on link "Home" at bounding box center [219, 25] width 54 height 23
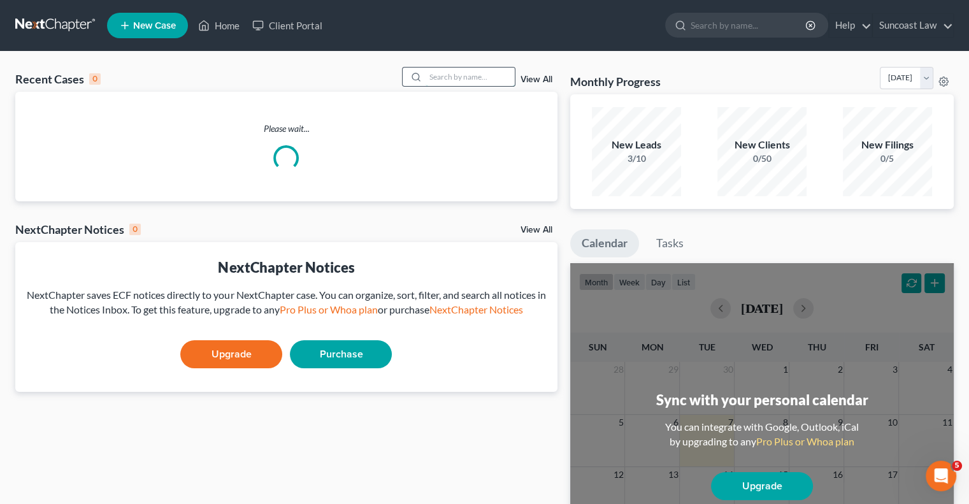
click at [457, 76] on input "search" at bounding box center [469, 77] width 89 height 18
type input "[PERSON_NAME]"
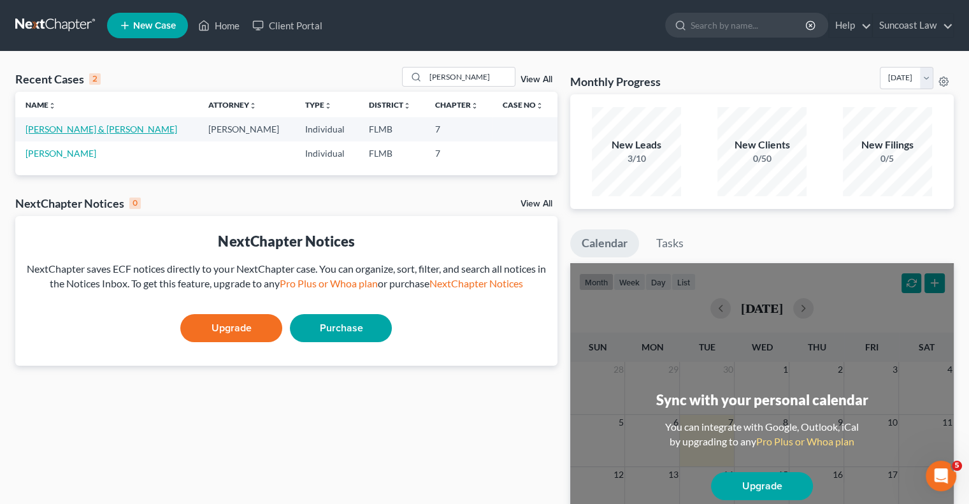
click at [56, 131] on link "[PERSON_NAME] & [PERSON_NAME]" at bounding box center [101, 129] width 152 height 11
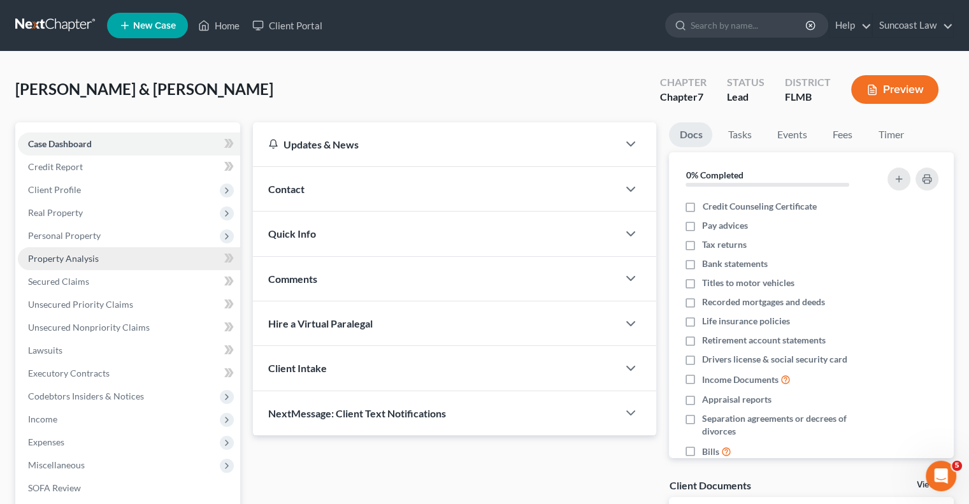
click at [83, 260] on span "Property Analysis" at bounding box center [63, 258] width 71 height 11
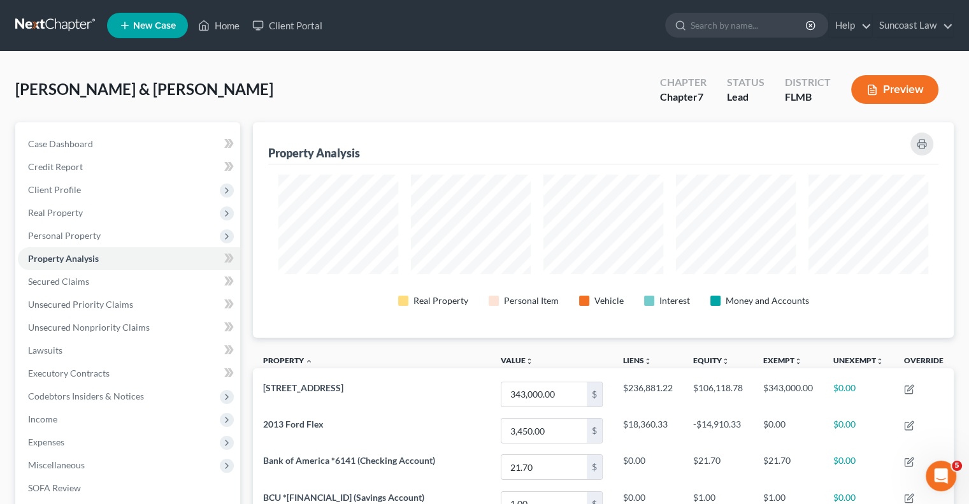
scroll to position [215, 700]
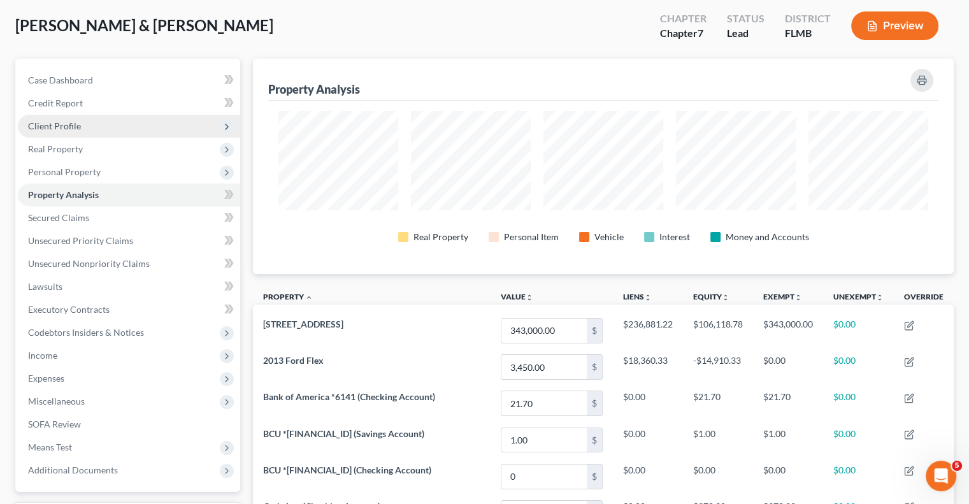
click at [66, 119] on span "Client Profile" at bounding box center [129, 126] width 222 height 23
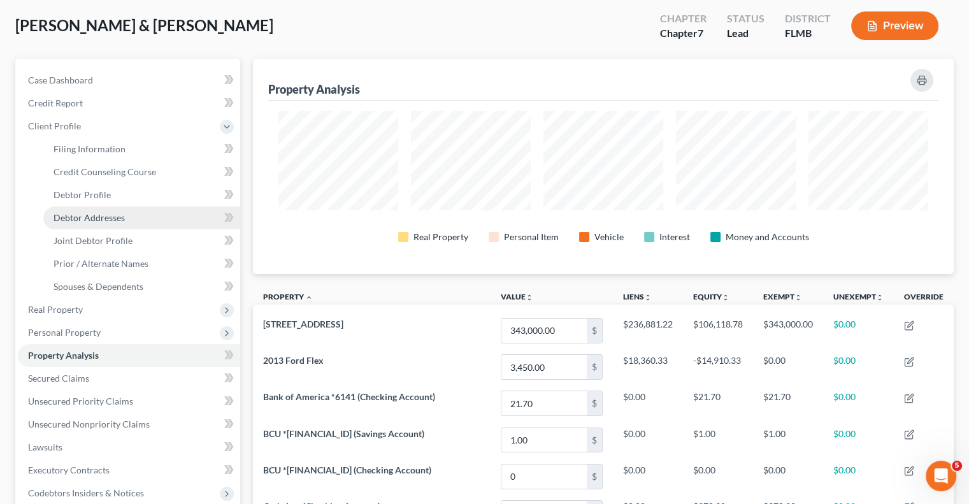
click at [112, 219] on span "Debtor Addresses" at bounding box center [88, 217] width 71 height 11
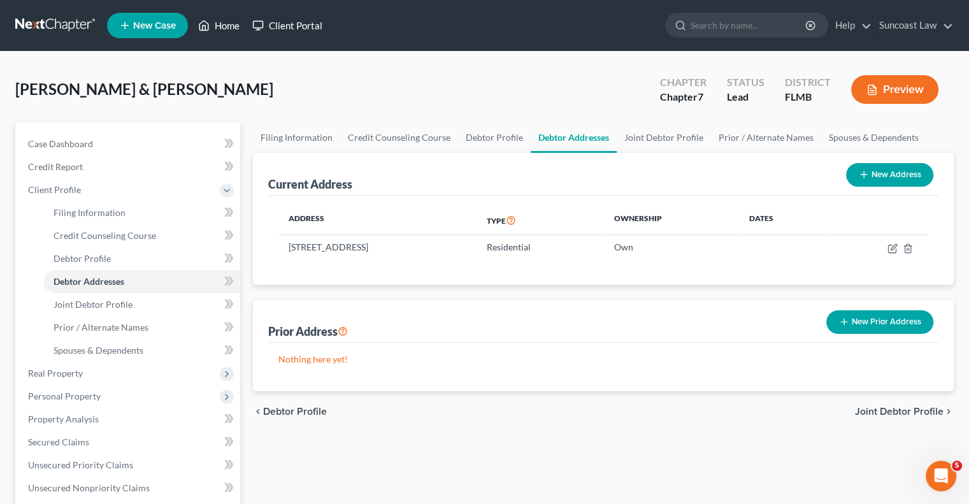
drag, startPoint x: 234, startPoint y: 27, endPoint x: 251, endPoint y: 35, distance: 18.5
click at [234, 27] on link "Home" at bounding box center [219, 25] width 54 height 23
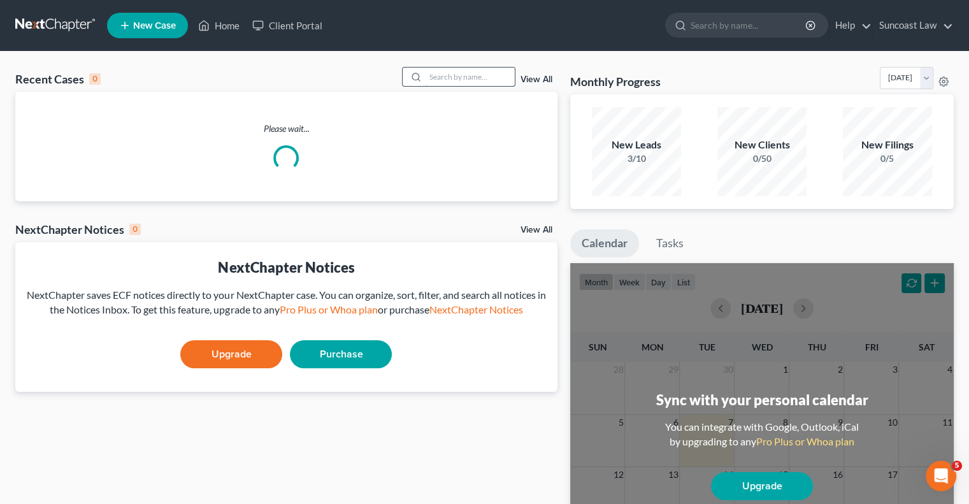
click at [461, 77] on input "search" at bounding box center [469, 77] width 89 height 18
type input "rami"
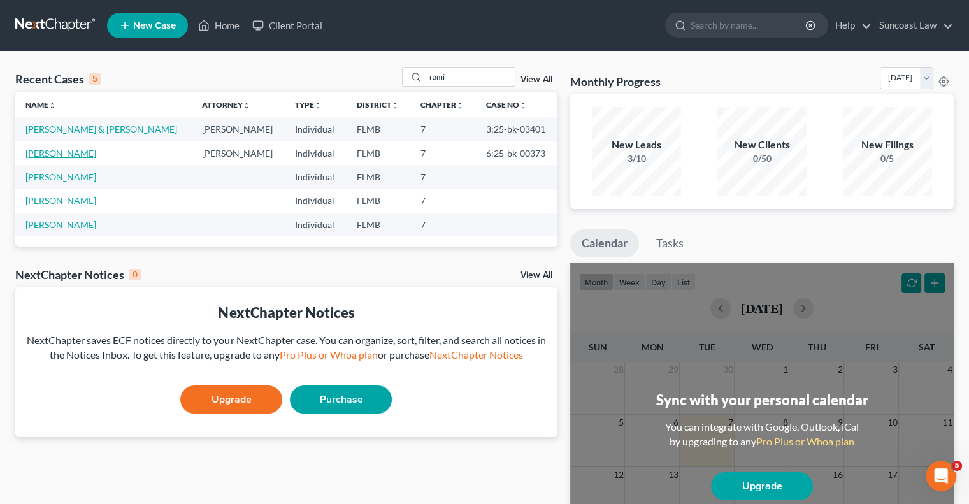
click at [65, 155] on link "[PERSON_NAME]" at bounding box center [60, 153] width 71 height 11
